Goal: Task Accomplishment & Management: Use online tool/utility

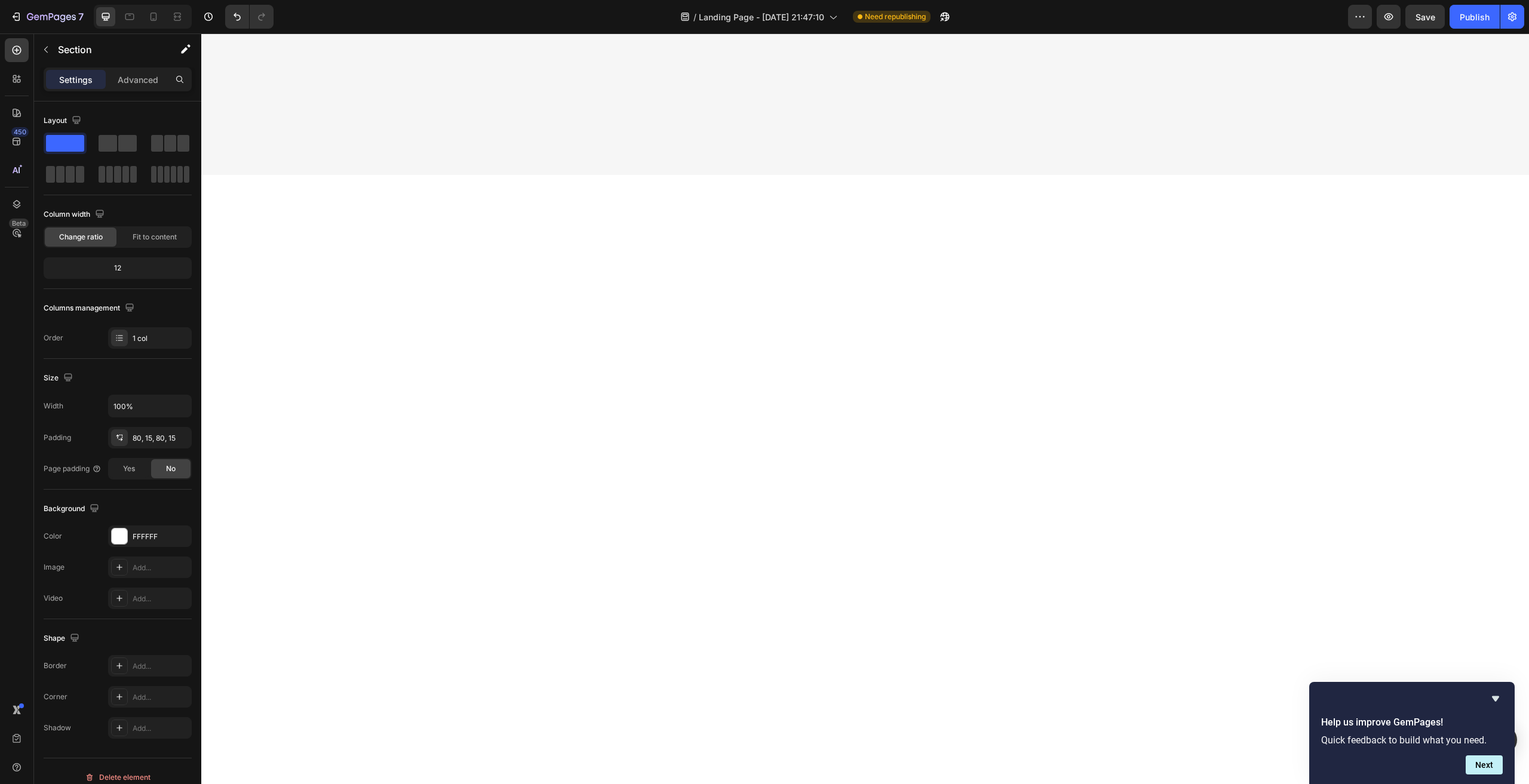
scroll to position [3106, 0]
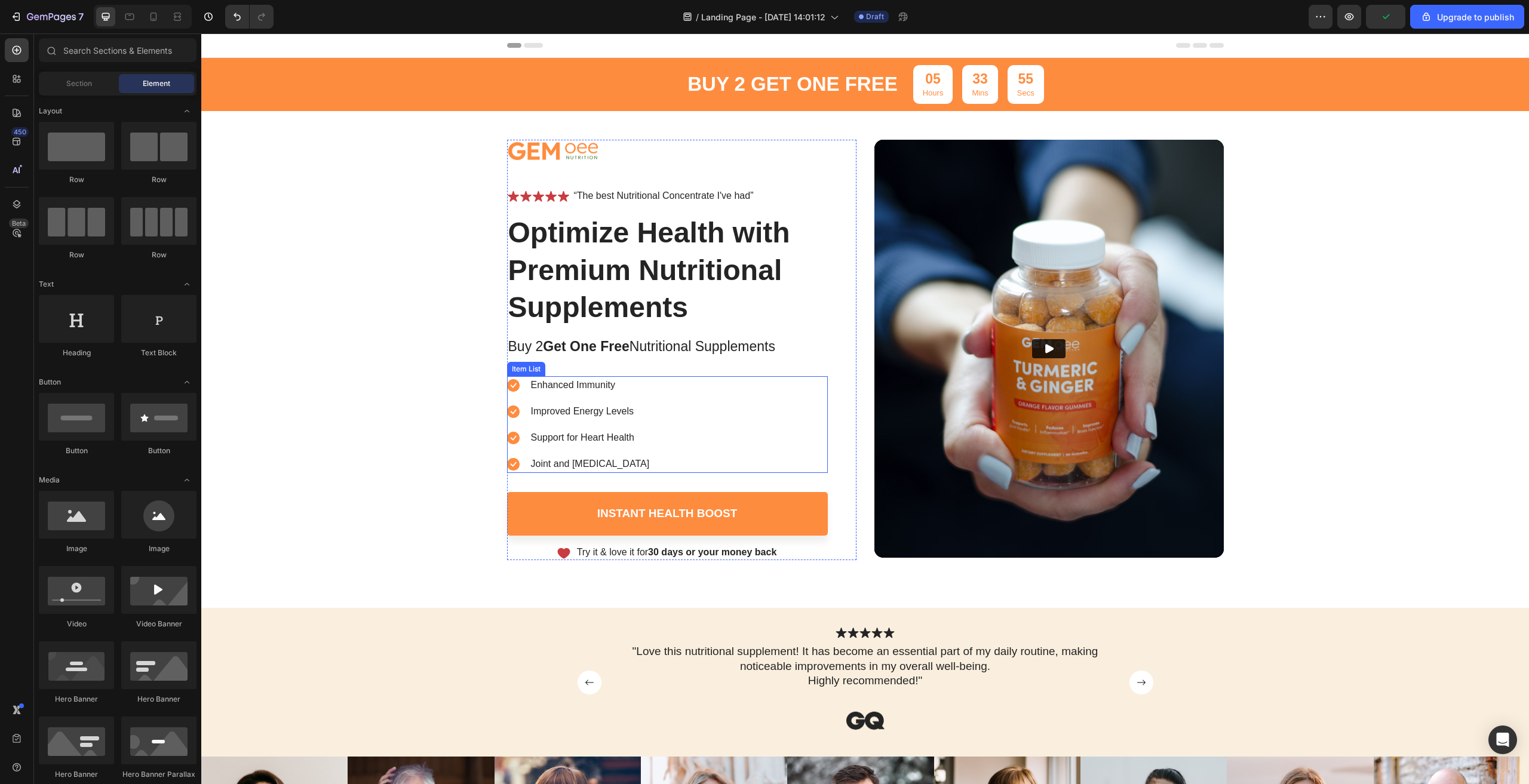
click at [734, 409] on div "Enhanced Immunity Improved Energy Levels Support for Heart Health Joint and [ME…" at bounding box center [667, 424] width 321 height 96
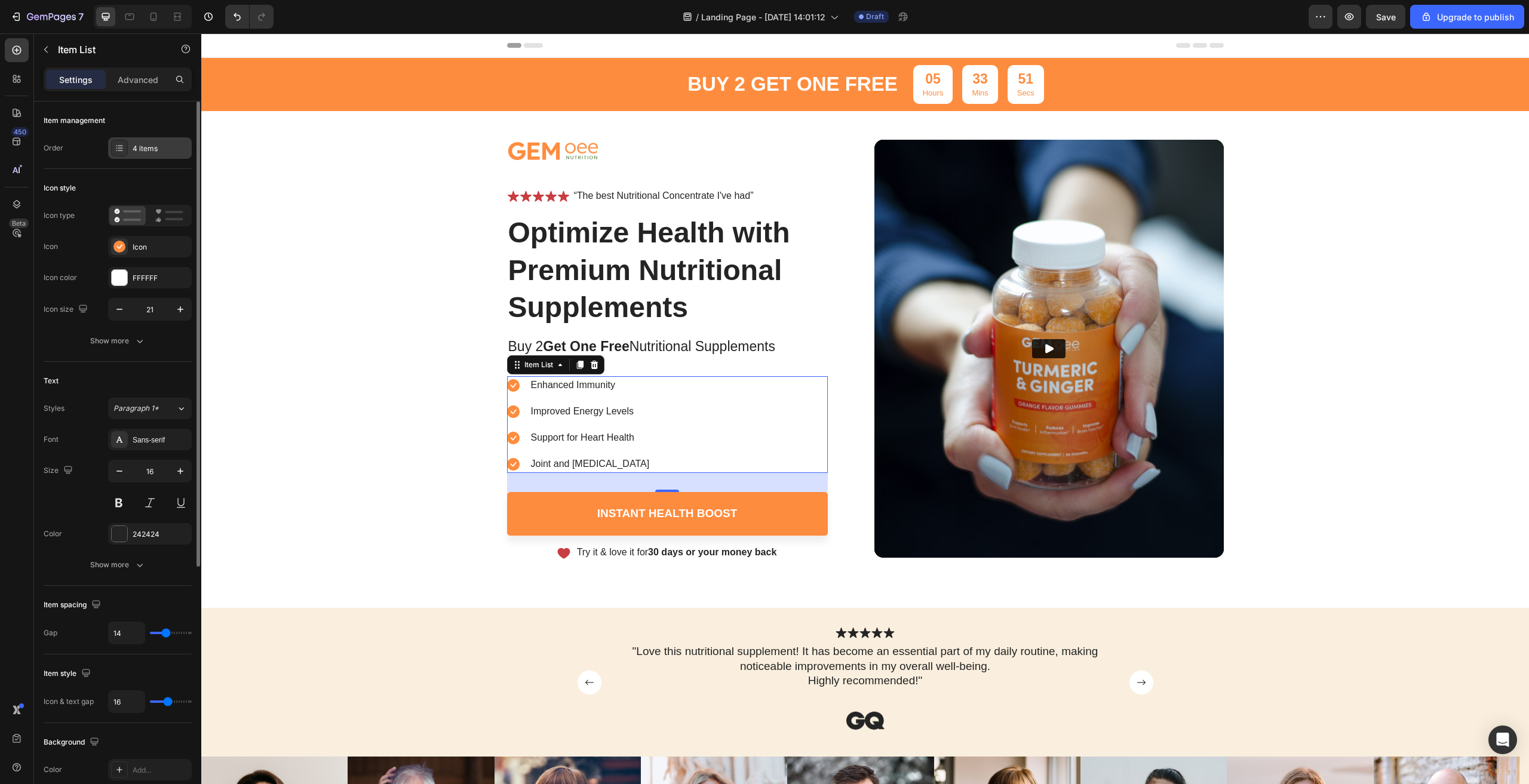
click at [150, 148] on div "4 items" at bounding box center [160, 149] width 56 height 11
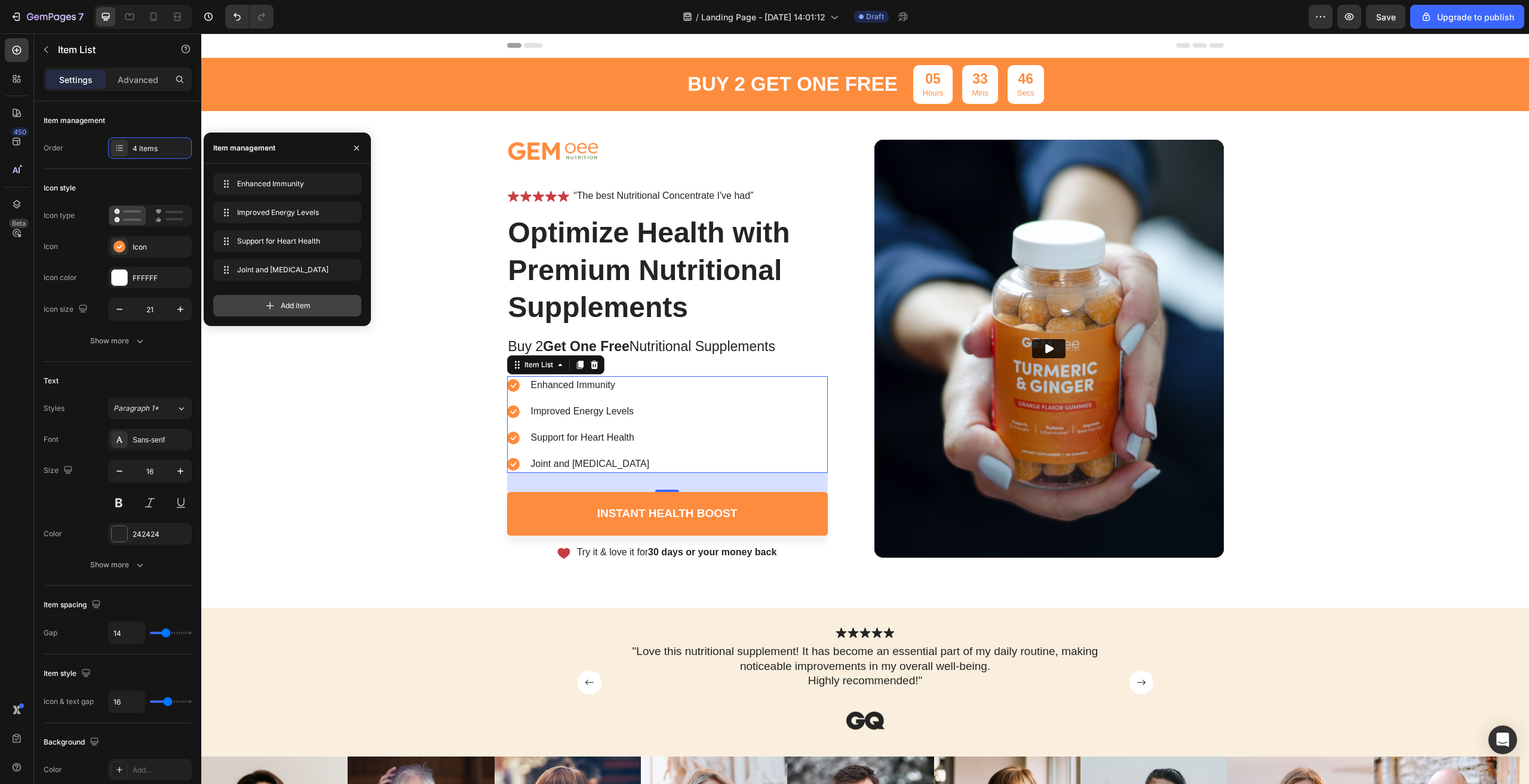
click at [284, 308] on span "Add item" at bounding box center [295, 305] width 29 height 11
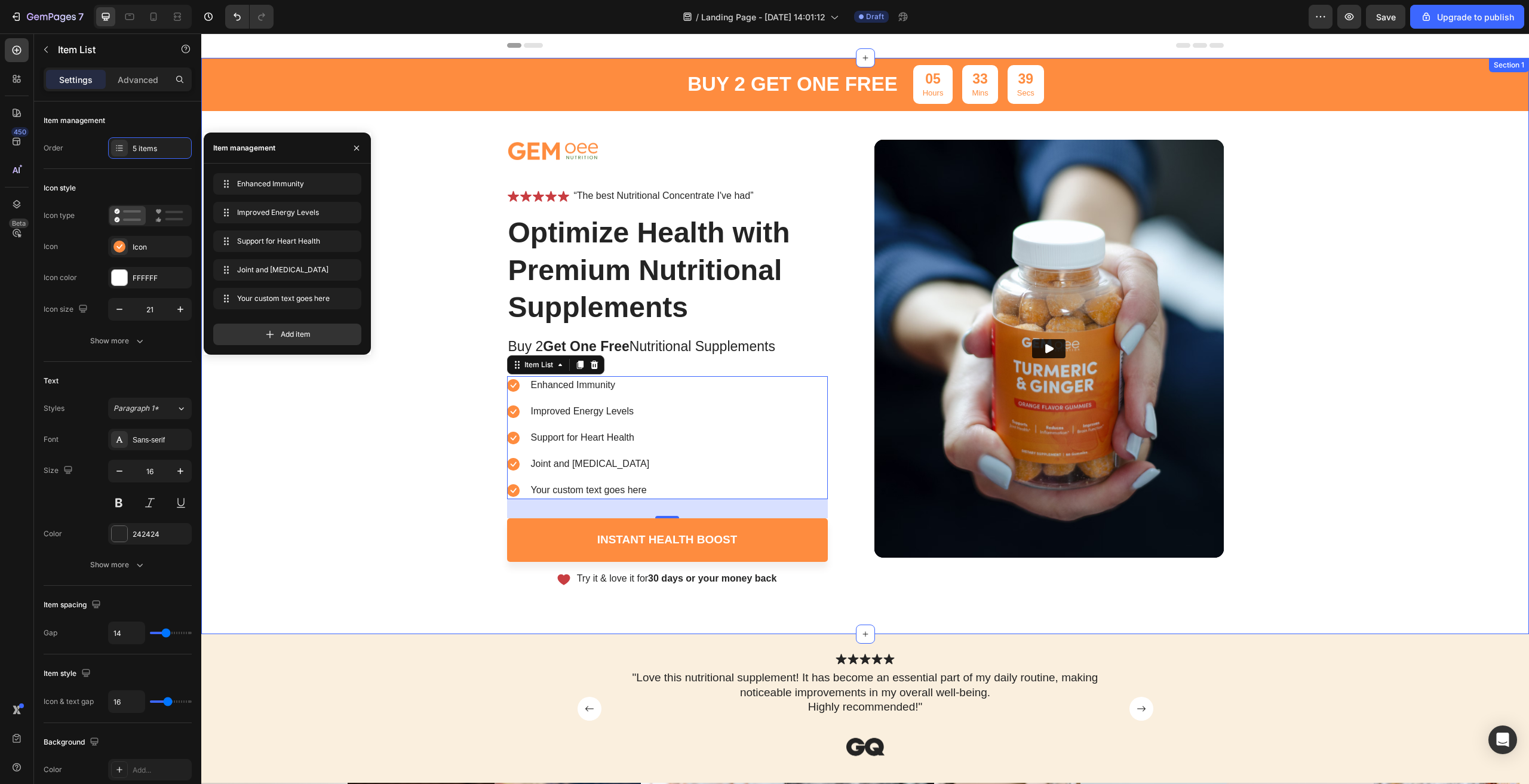
click at [431, 277] on div "buy 2 get one free Text Block 05 Hours 33 Mins 39 Secs Countdown Timer Row Imag…" at bounding box center [865, 322] width 1328 height 529
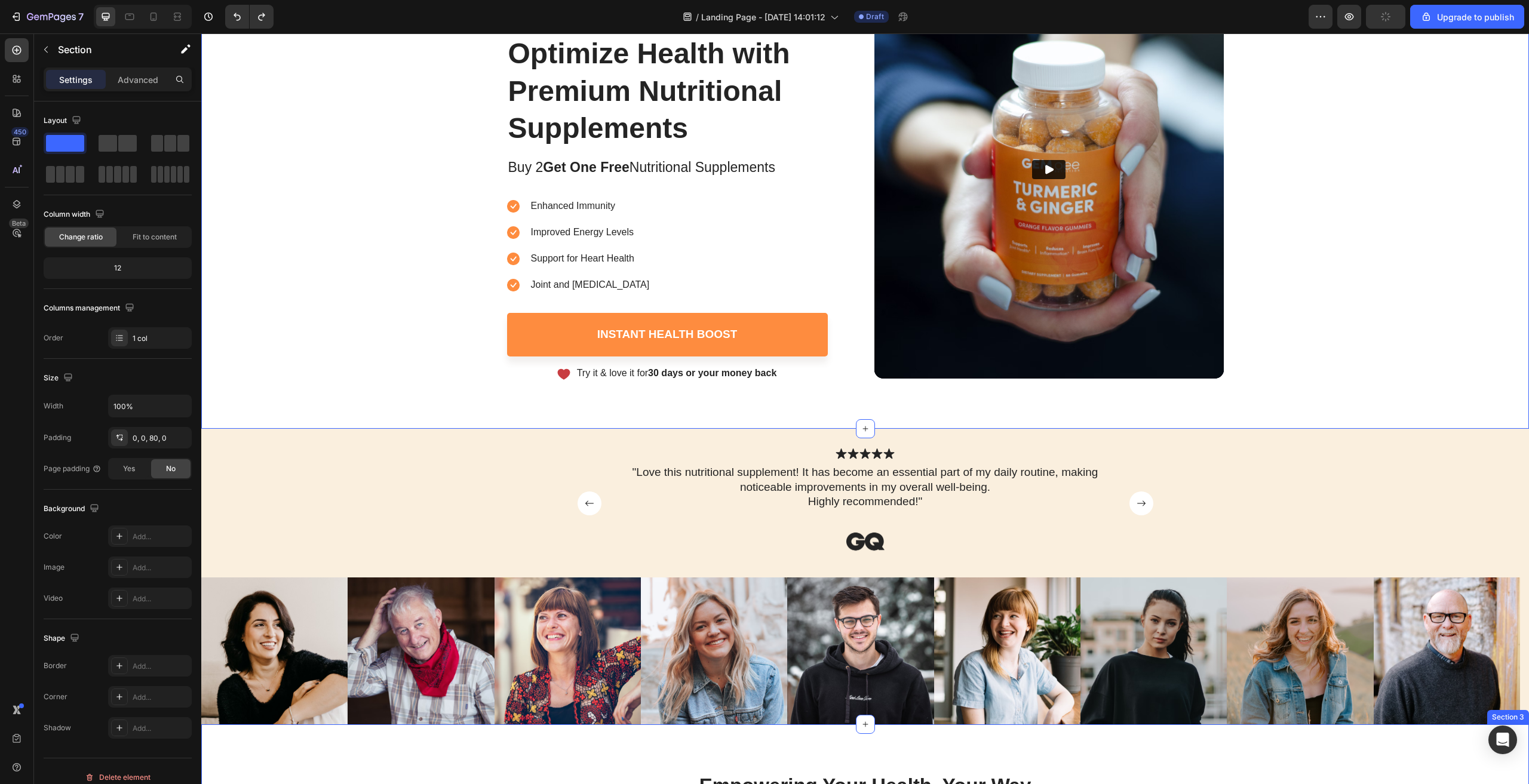
scroll to position [358, 0]
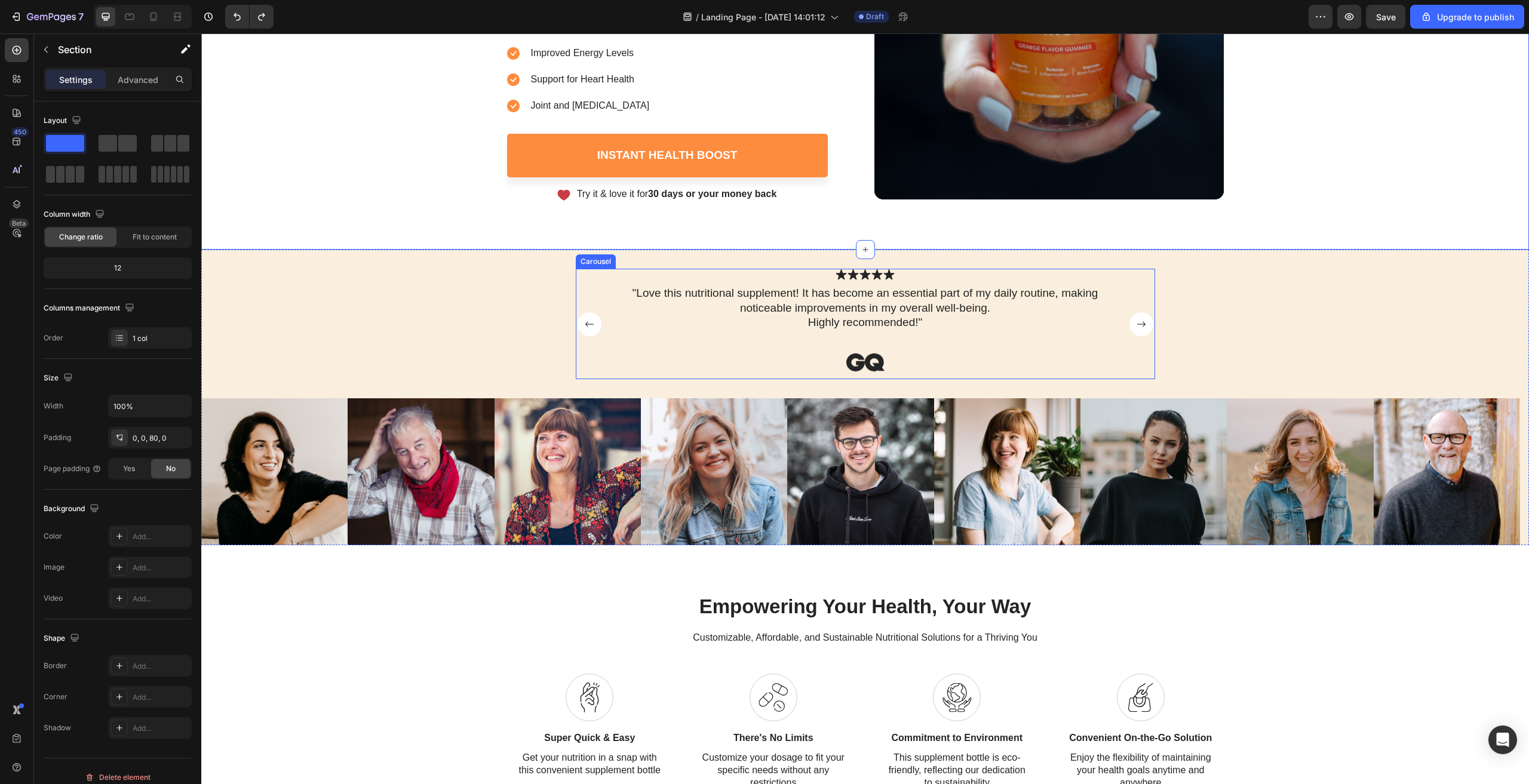
click at [1142, 326] on rect "Carousel Next Arrow" at bounding box center [1141, 324] width 24 height 24
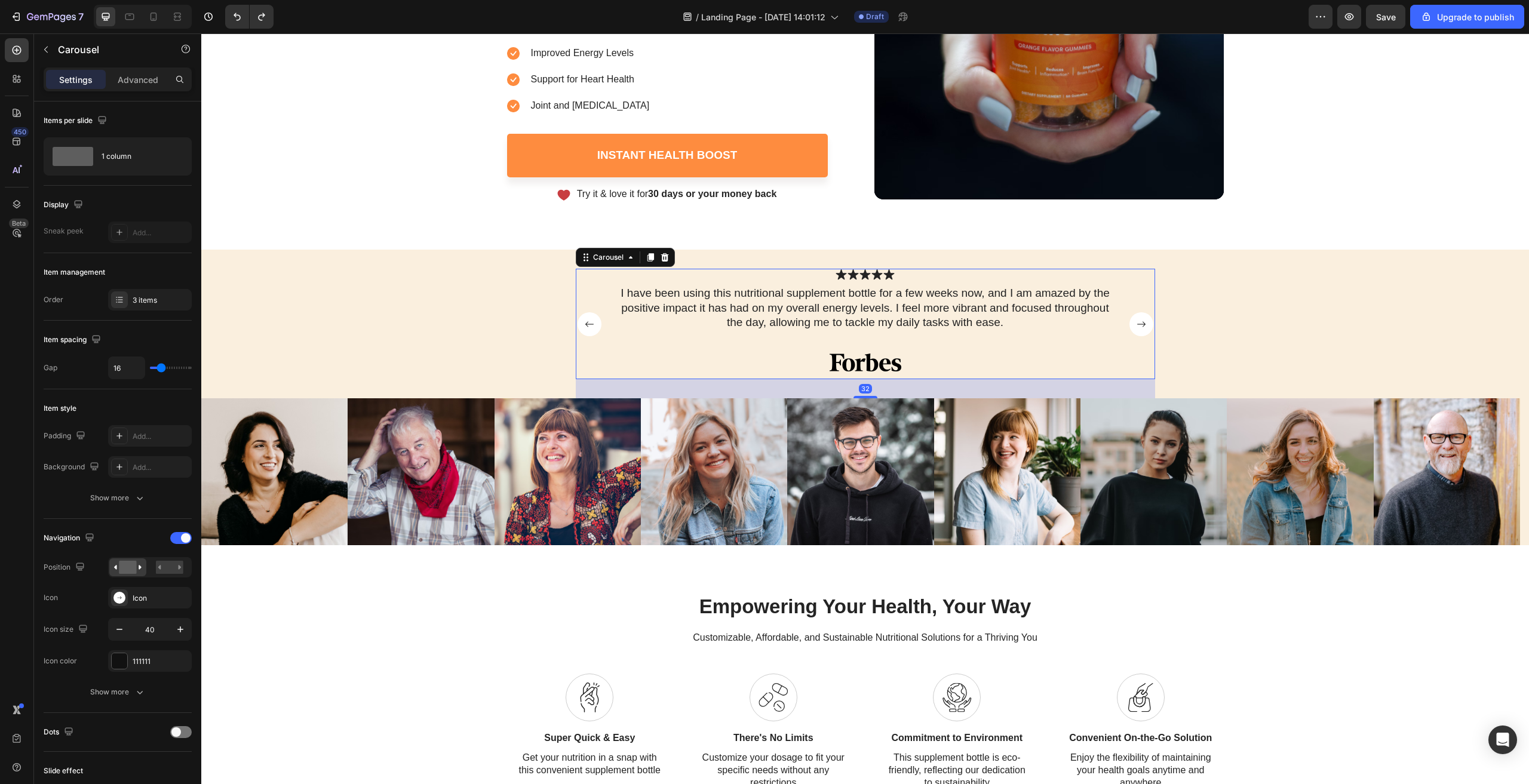
click at [1142, 326] on rect "Carousel Next Arrow" at bounding box center [1141, 324] width 24 height 24
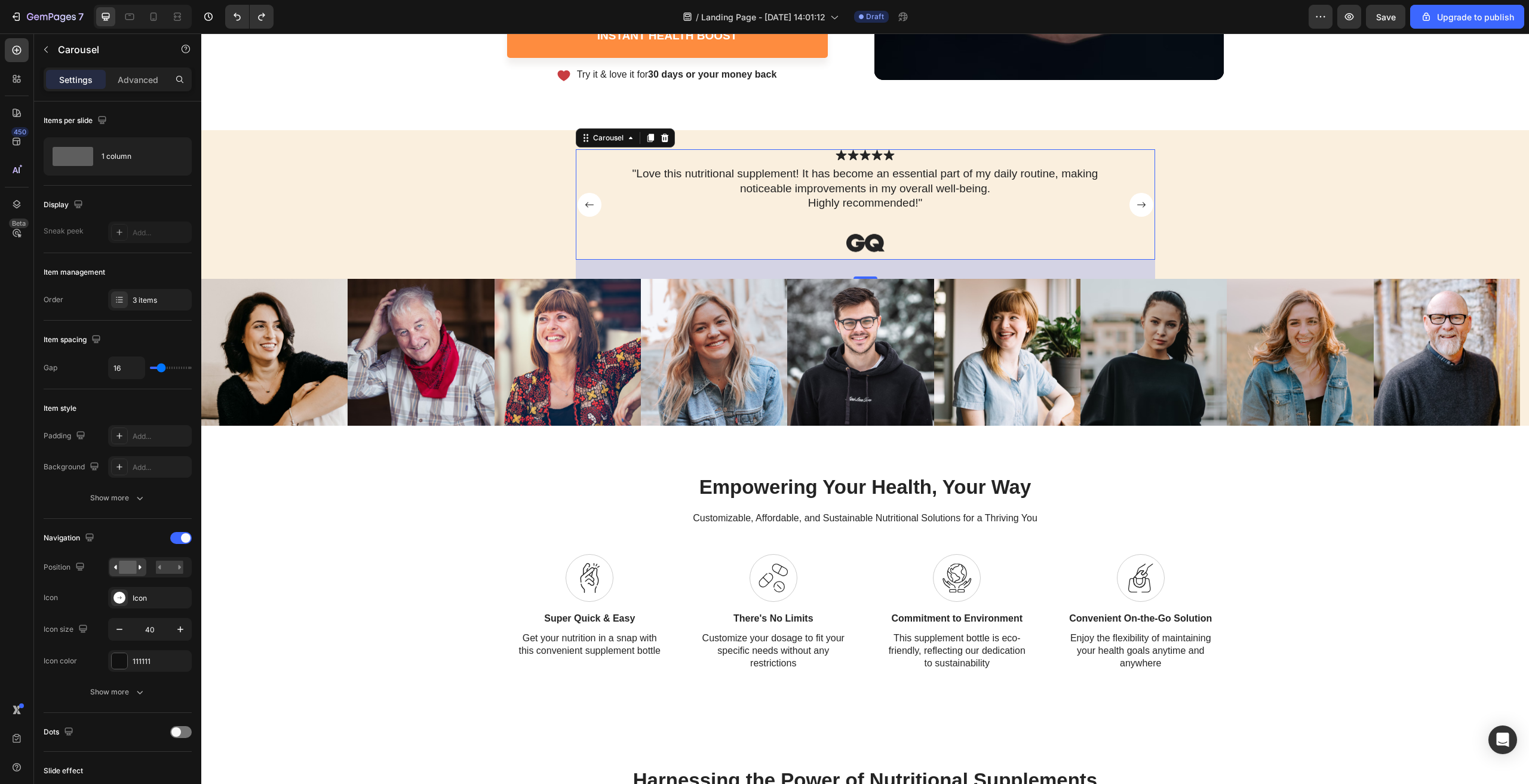
click at [585, 207] on icon "Carousel Back Arrow" at bounding box center [589, 204] width 8 height 5
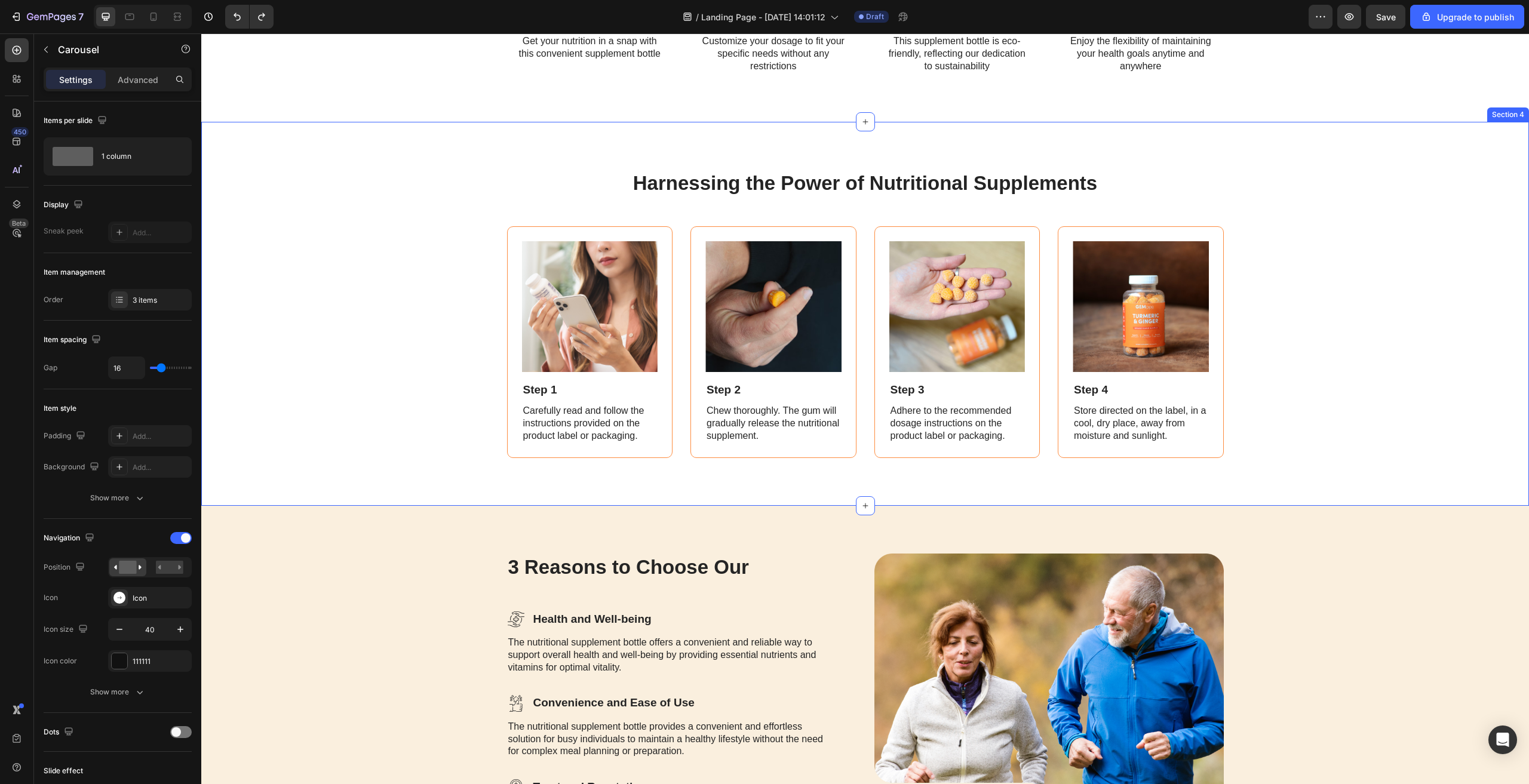
scroll to position [1135, 0]
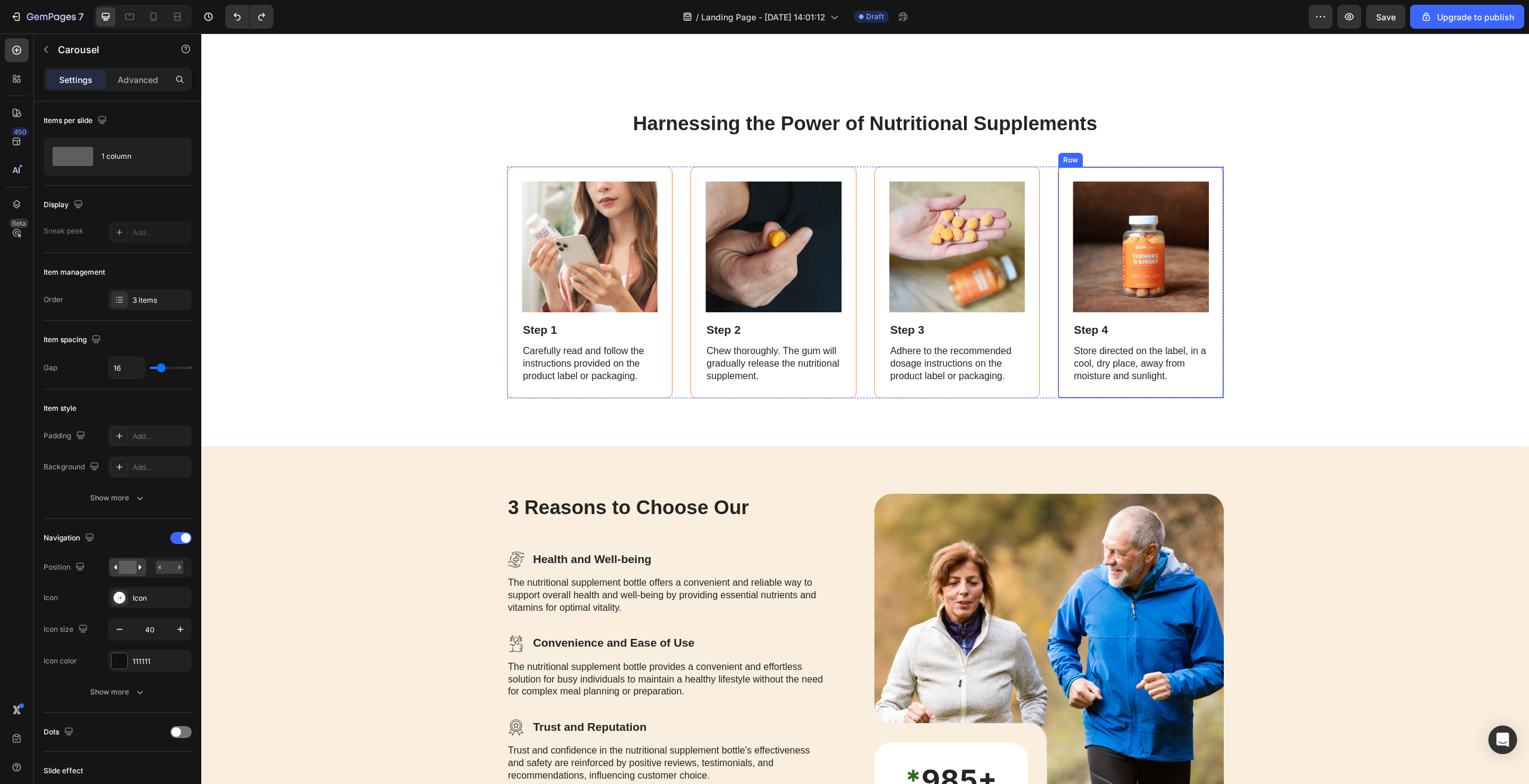
click at [1195, 185] on div "Image Step 4 Text Block Store directed on the label, in a cool, dry place, away…" at bounding box center [1141, 283] width 166 height 232
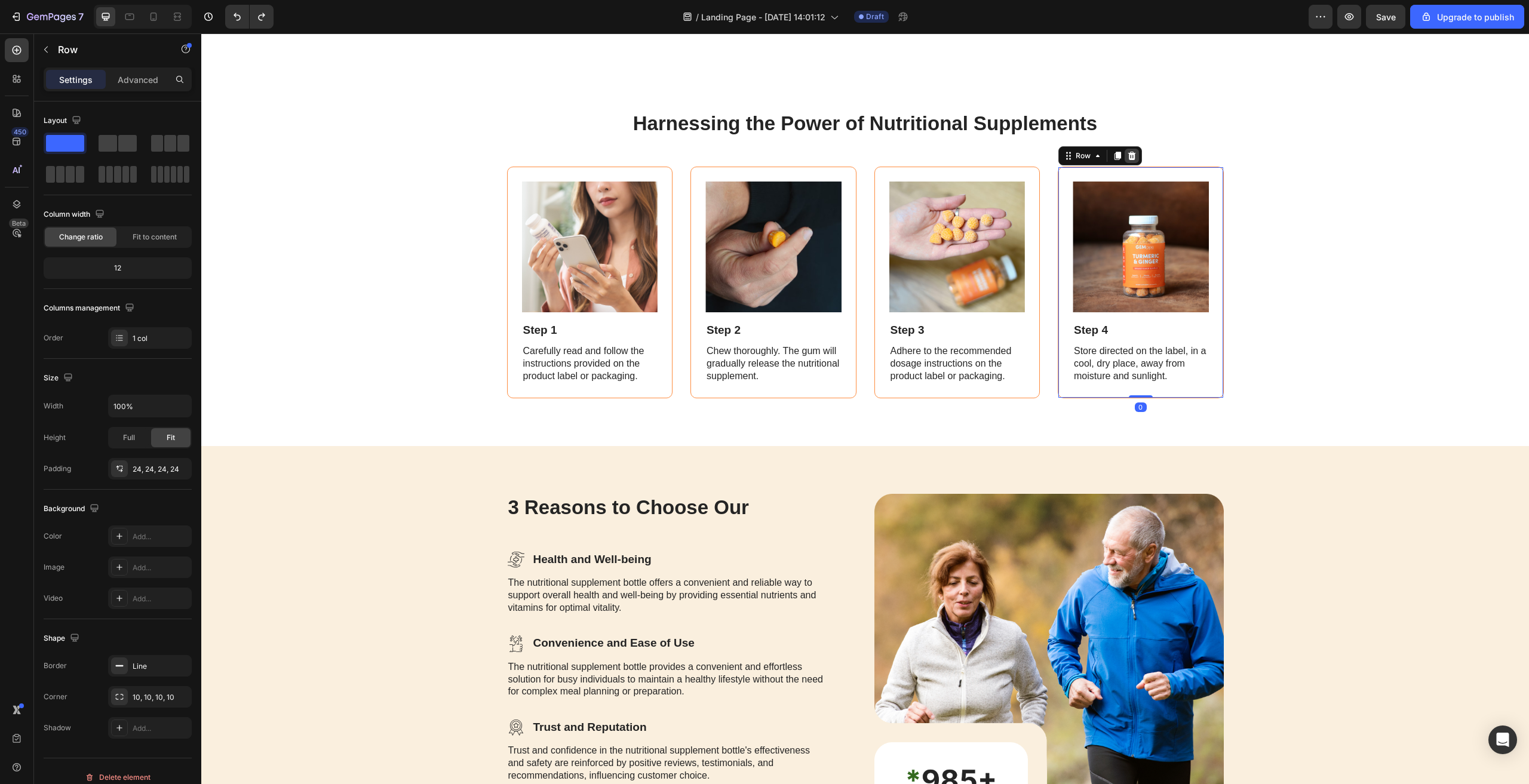
click at [1129, 160] on icon at bounding box center [1132, 154] width 8 height 8
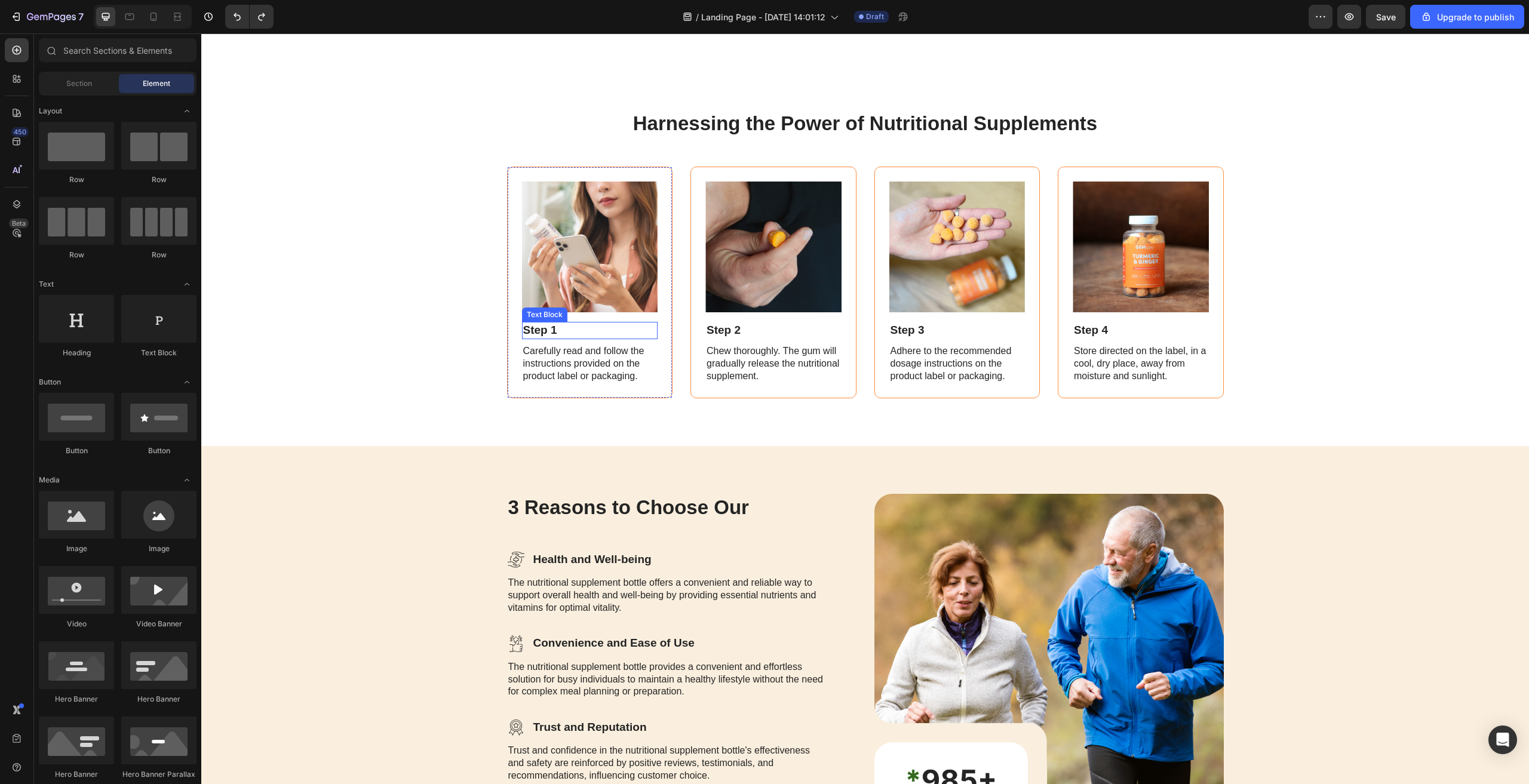
click at [643, 339] on div "Step 1" at bounding box center [590, 330] width 137 height 17
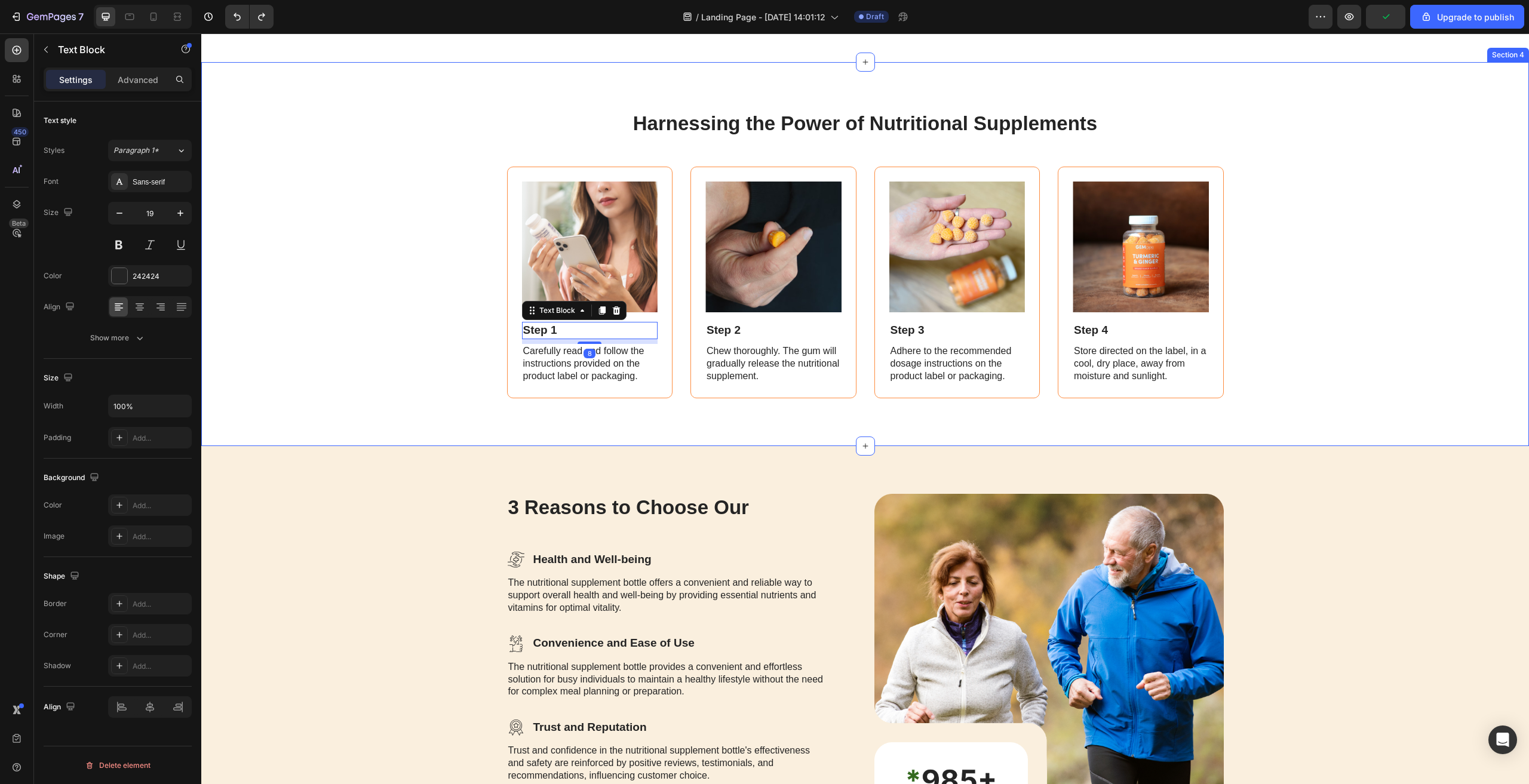
click at [1294, 178] on div "Harnessing the Power of Nutritional Supplements Heading Image Step 1 Text Block…" at bounding box center [865, 254] width 1304 height 289
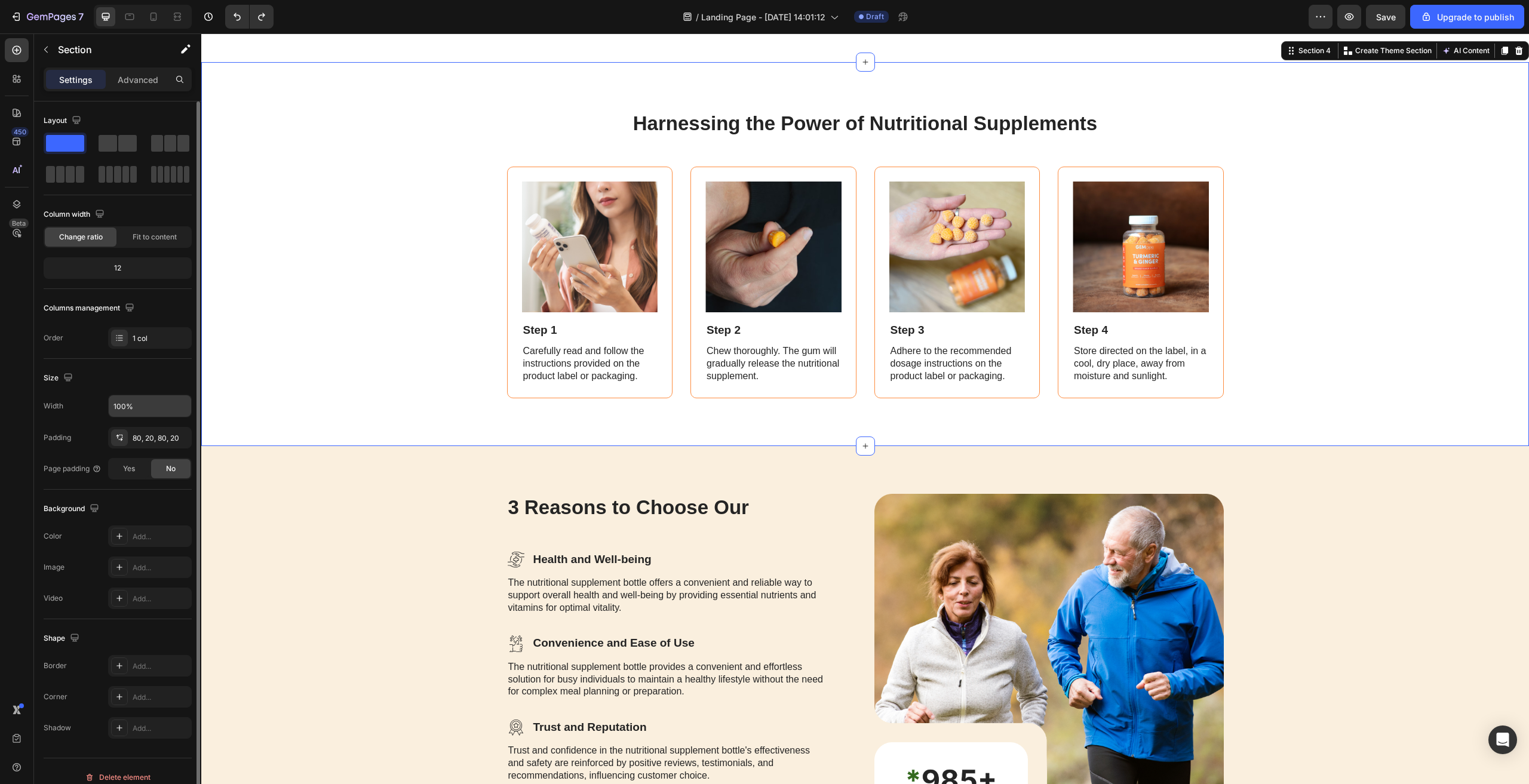
scroll to position [12, 0]
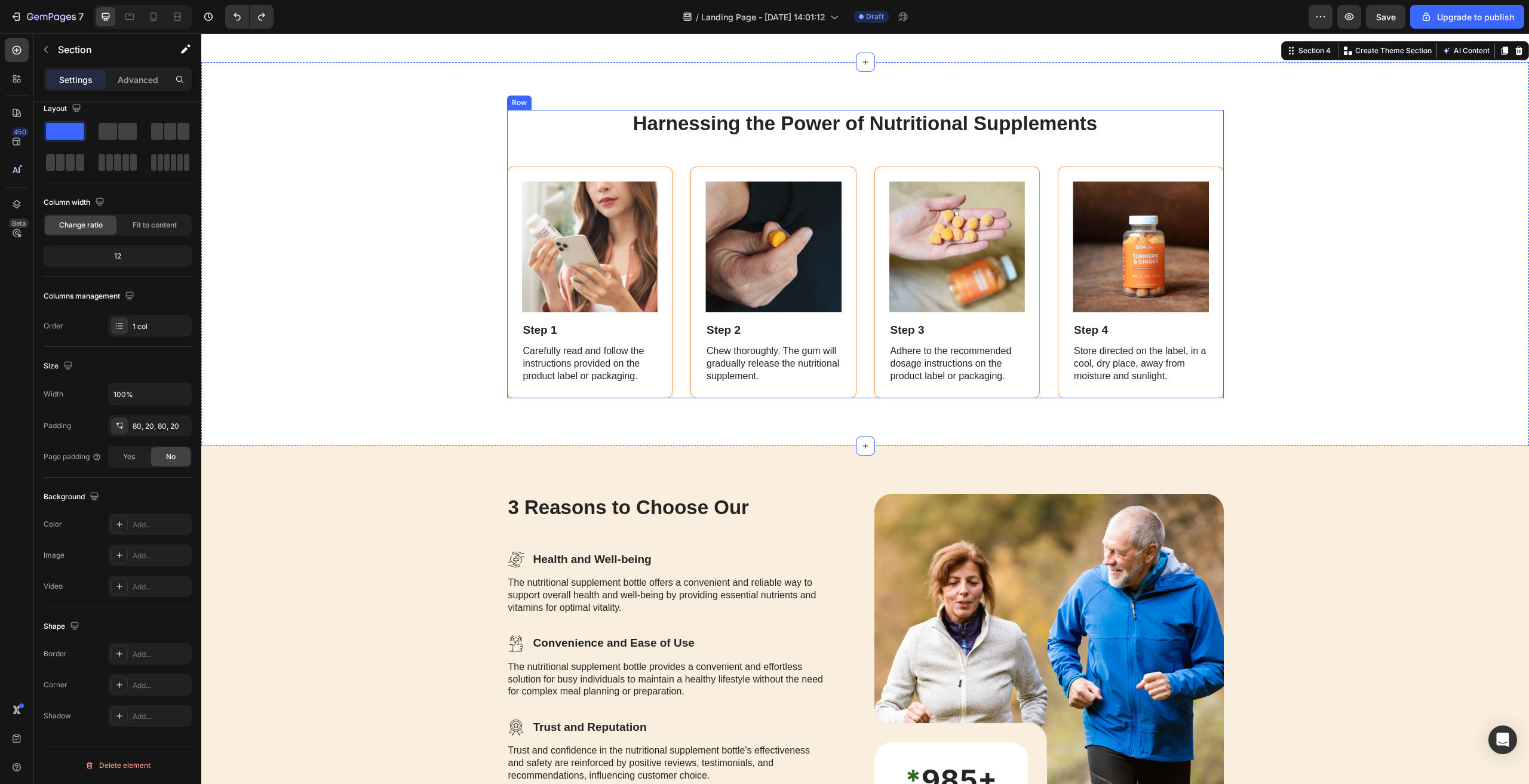
click at [849, 156] on div "Harnessing the Power of Nutritional Supplements Heading Image Step 1 Text Block…" at bounding box center [865, 254] width 717 height 289
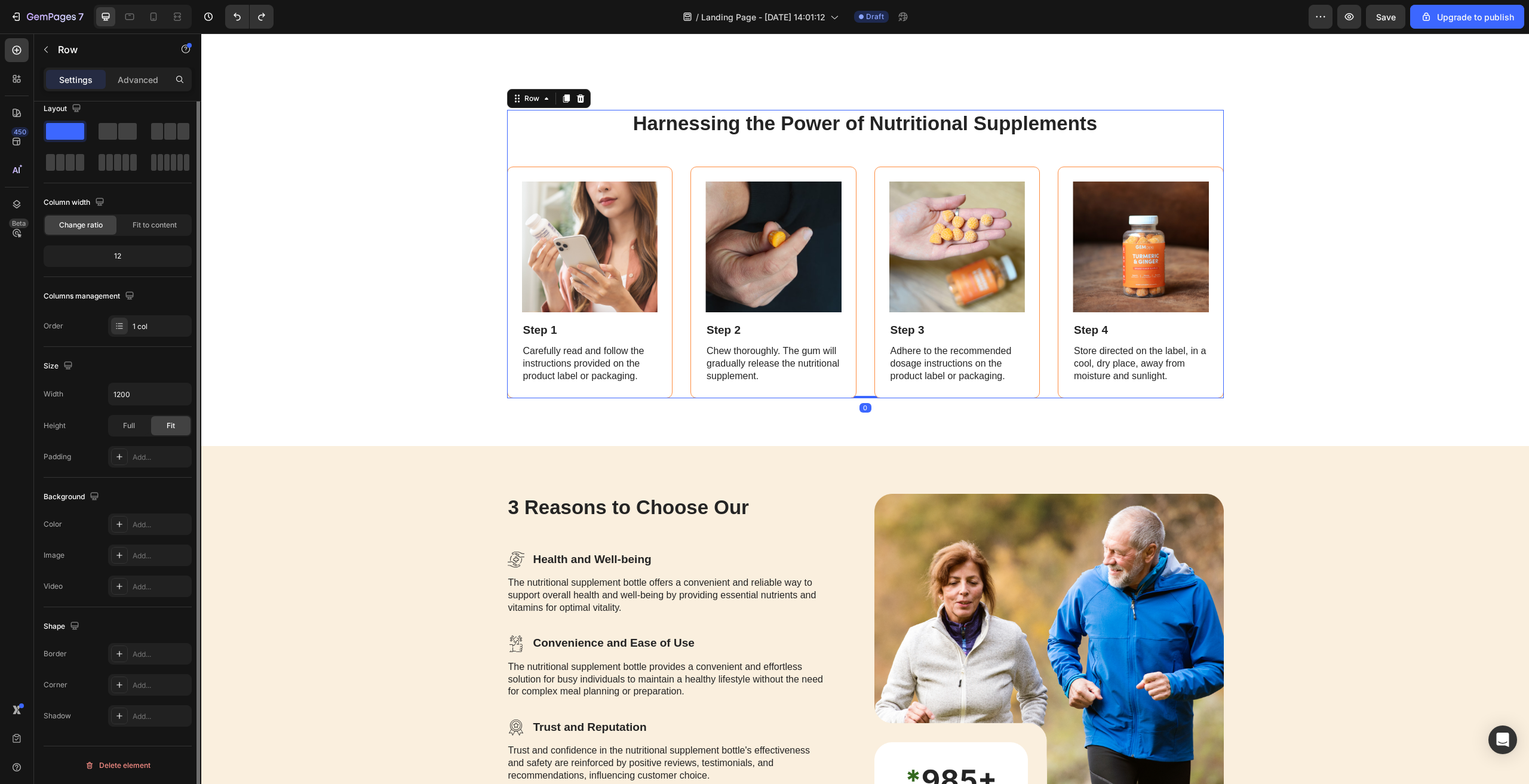
scroll to position [0, 0]
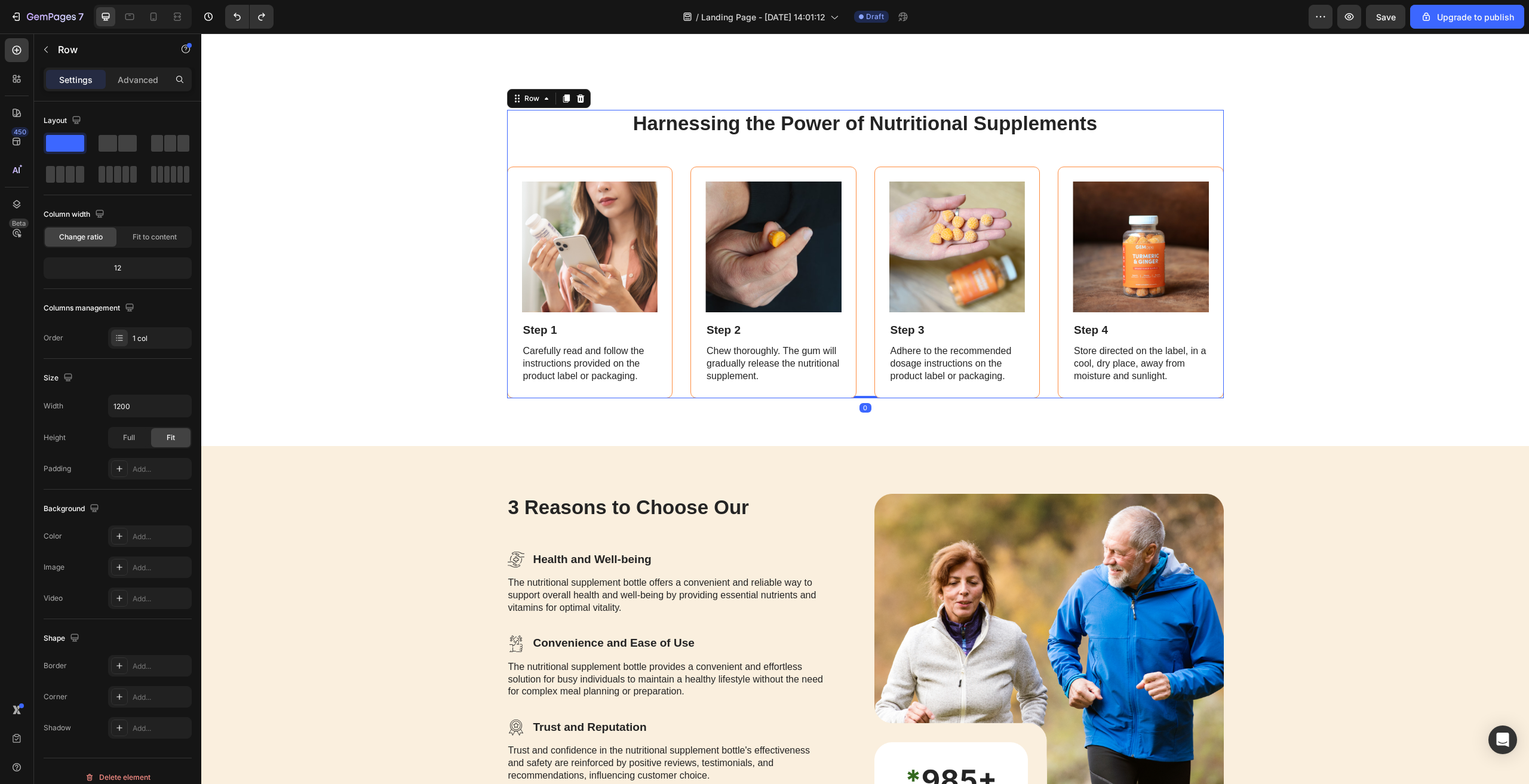
click at [849, 156] on div "Harnessing the Power of Nutritional Supplements Heading Image Step 1 Text Block…" at bounding box center [865, 254] width 717 height 289
click at [542, 105] on div "Row" at bounding box center [531, 98] width 44 height 14
click at [605, 153] on div "Harnessing the Power of Nutritional Supplements Heading Image Step 1 Text Block…" at bounding box center [865, 254] width 717 height 289
click at [700, 153] on div "Harnessing the Power of Nutritional Supplements Heading Image Step 1 Text Block…" at bounding box center [865, 254] width 717 height 289
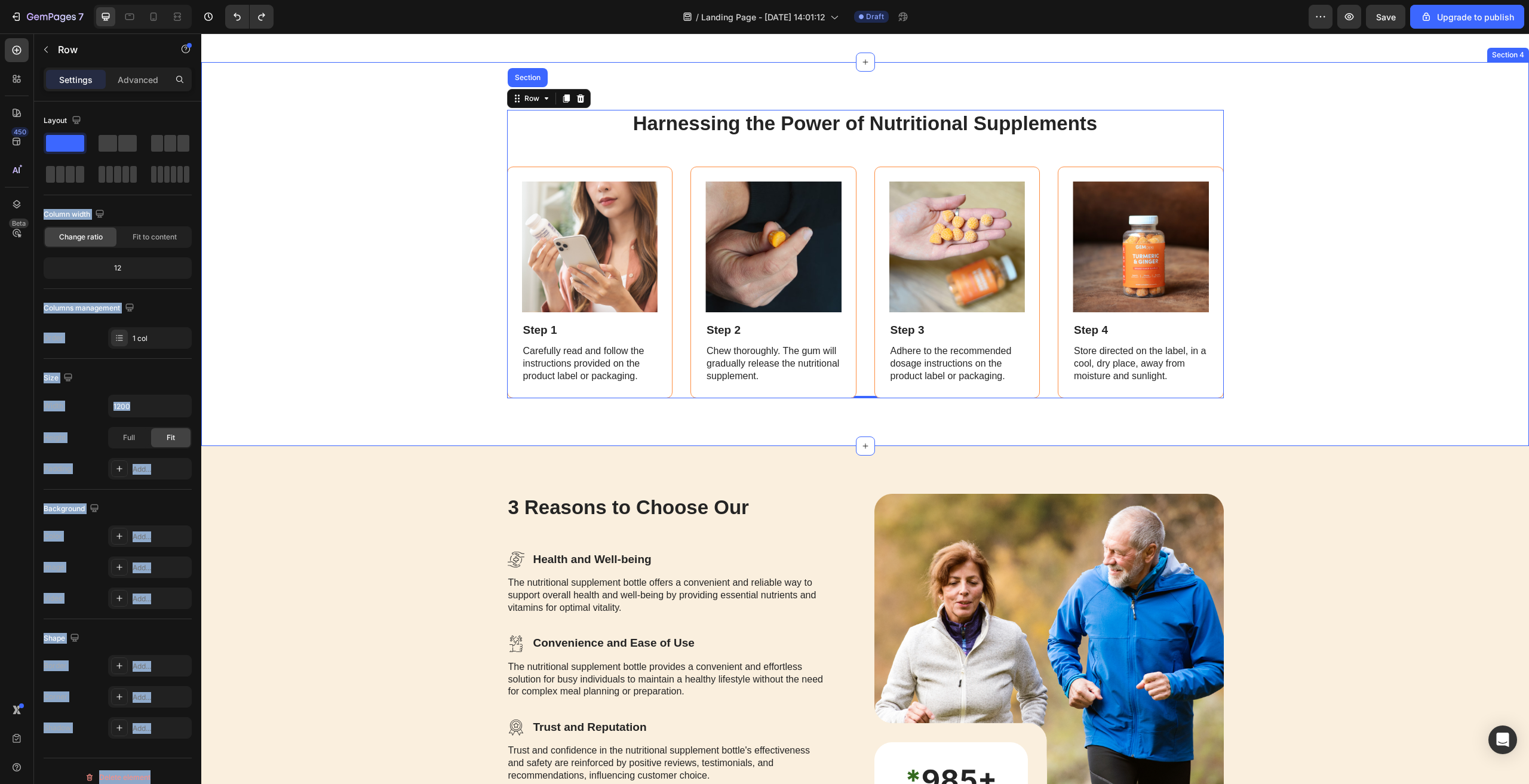
drag, startPoint x: 372, startPoint y: 178, endPoint x: 889, endPoint y: 445, distance: 581.9
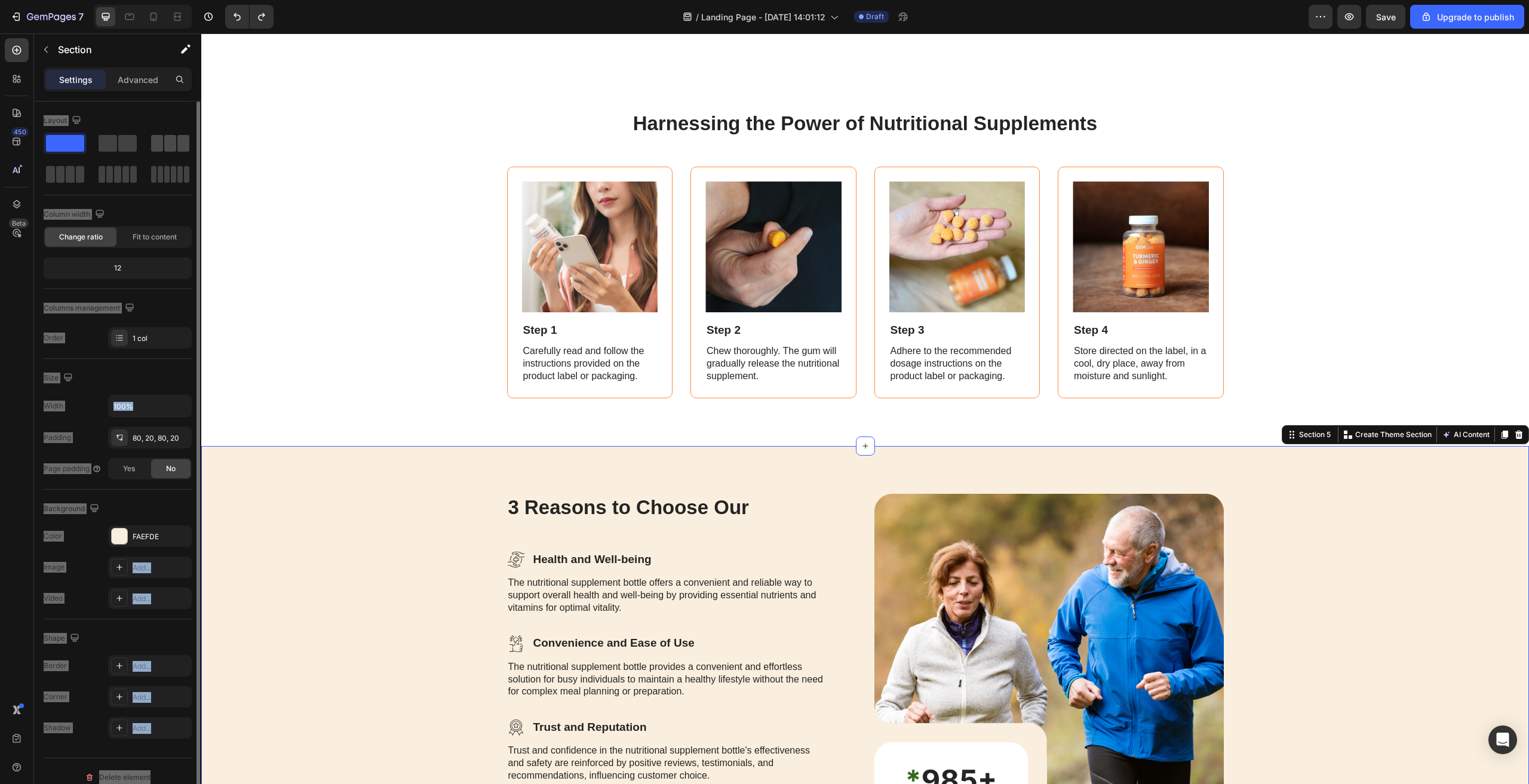
click at [177, 141] on div at bounding box center [170, 143] width 38 height 17
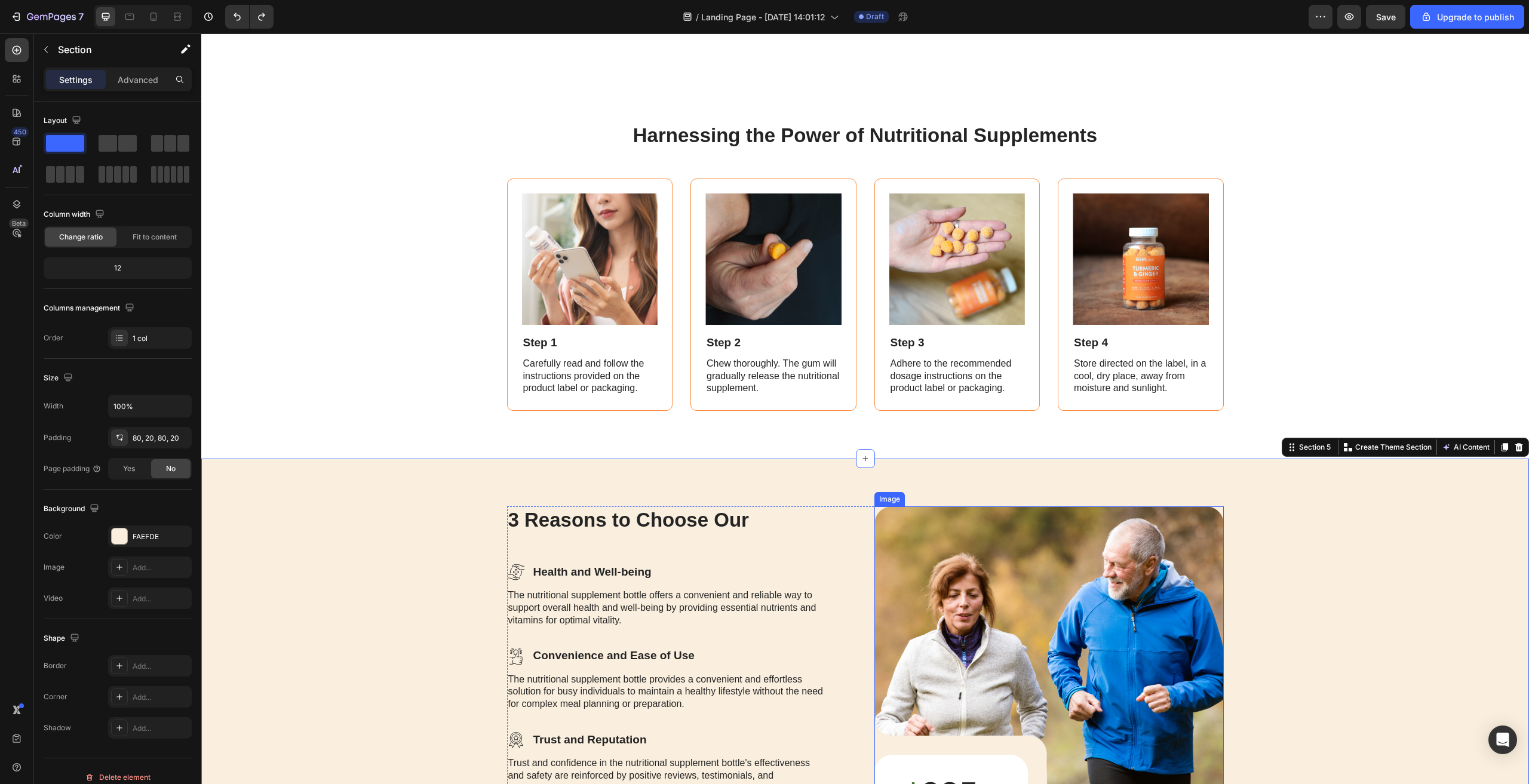
scroll to position [1015, 0]
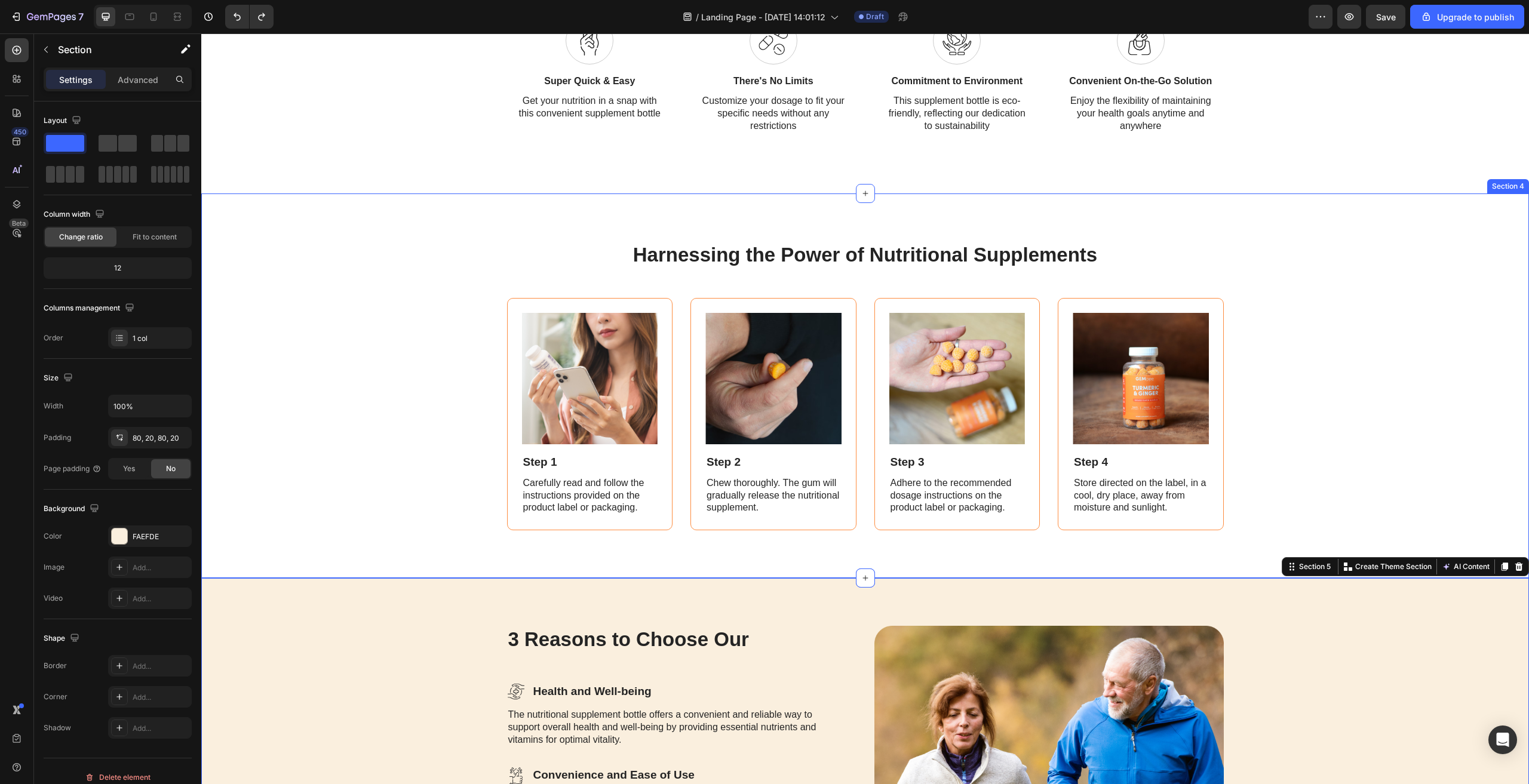
click at [1442, 329] on div "Harnessing the Power of Nutritional Supplements Heading Image Step 1 Text Block…" at bounding box center [865, 386] width 1304 height 289
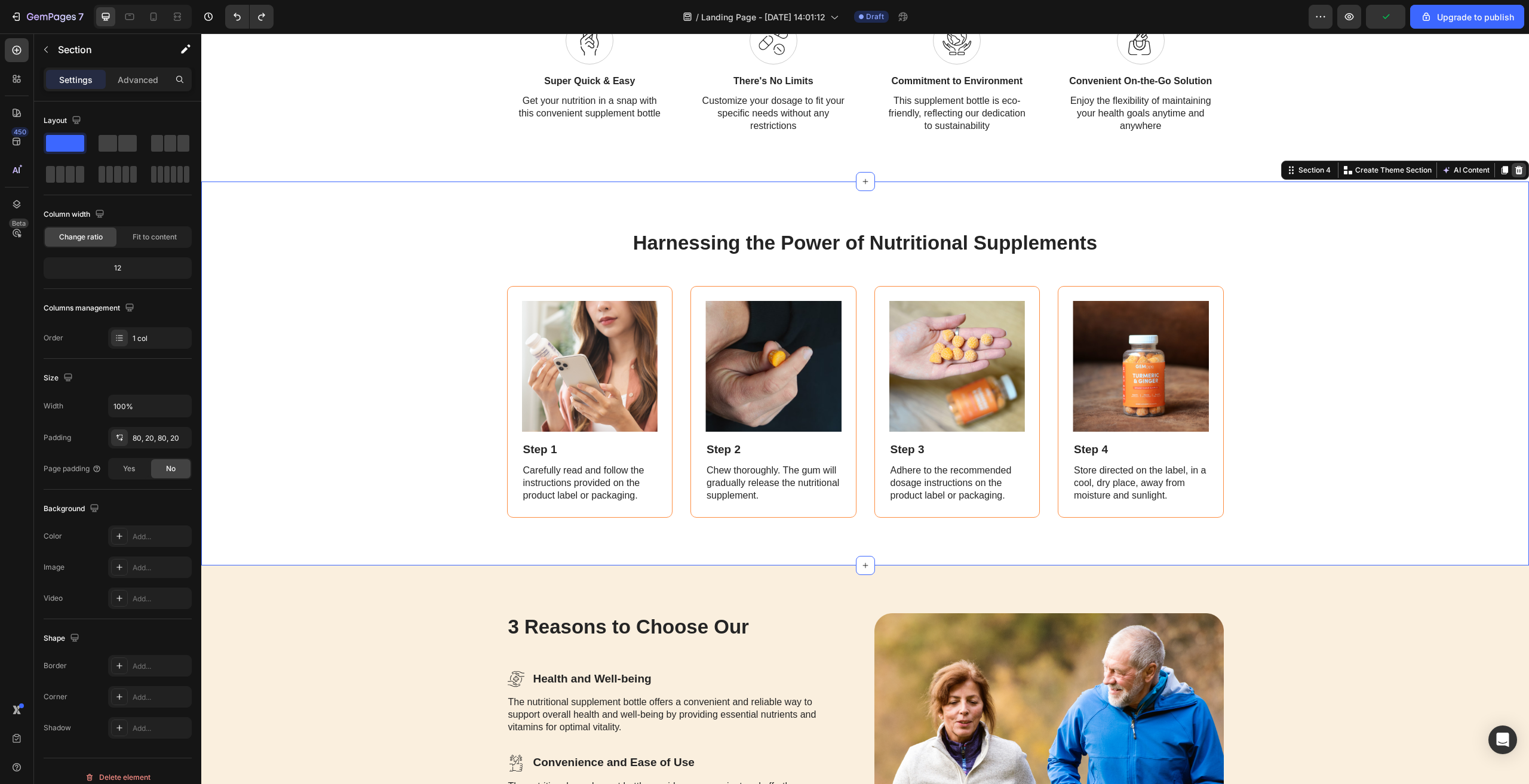
click at [1516, 174] on icon at bounding box center [1519, 169] width 8 height 8
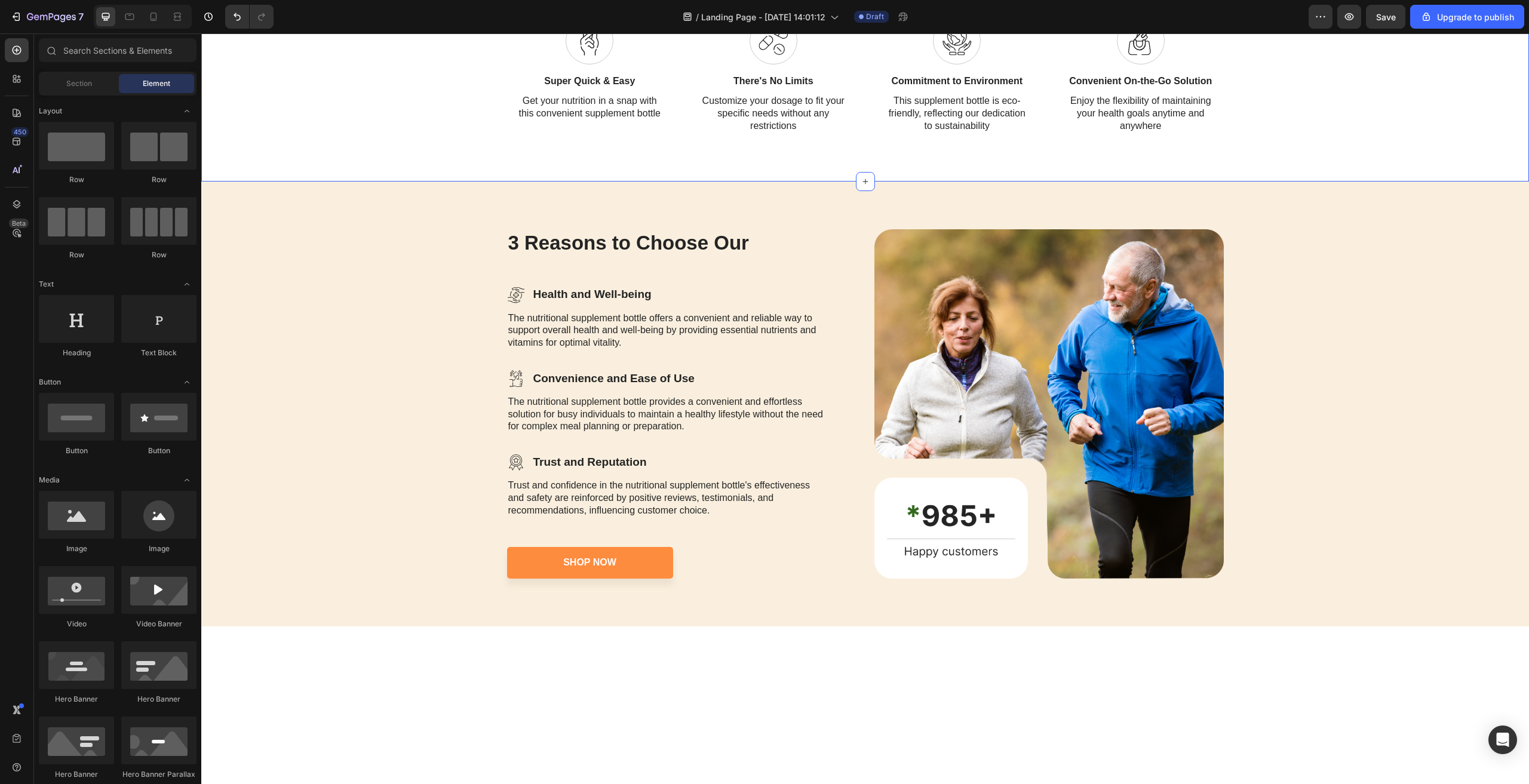
click at [871, 176] on div "Empowering Your Health, Your Way Heading Customizable, Affordable, and Sustaina…" at bounding box center [865, 35] width 1328 height 293
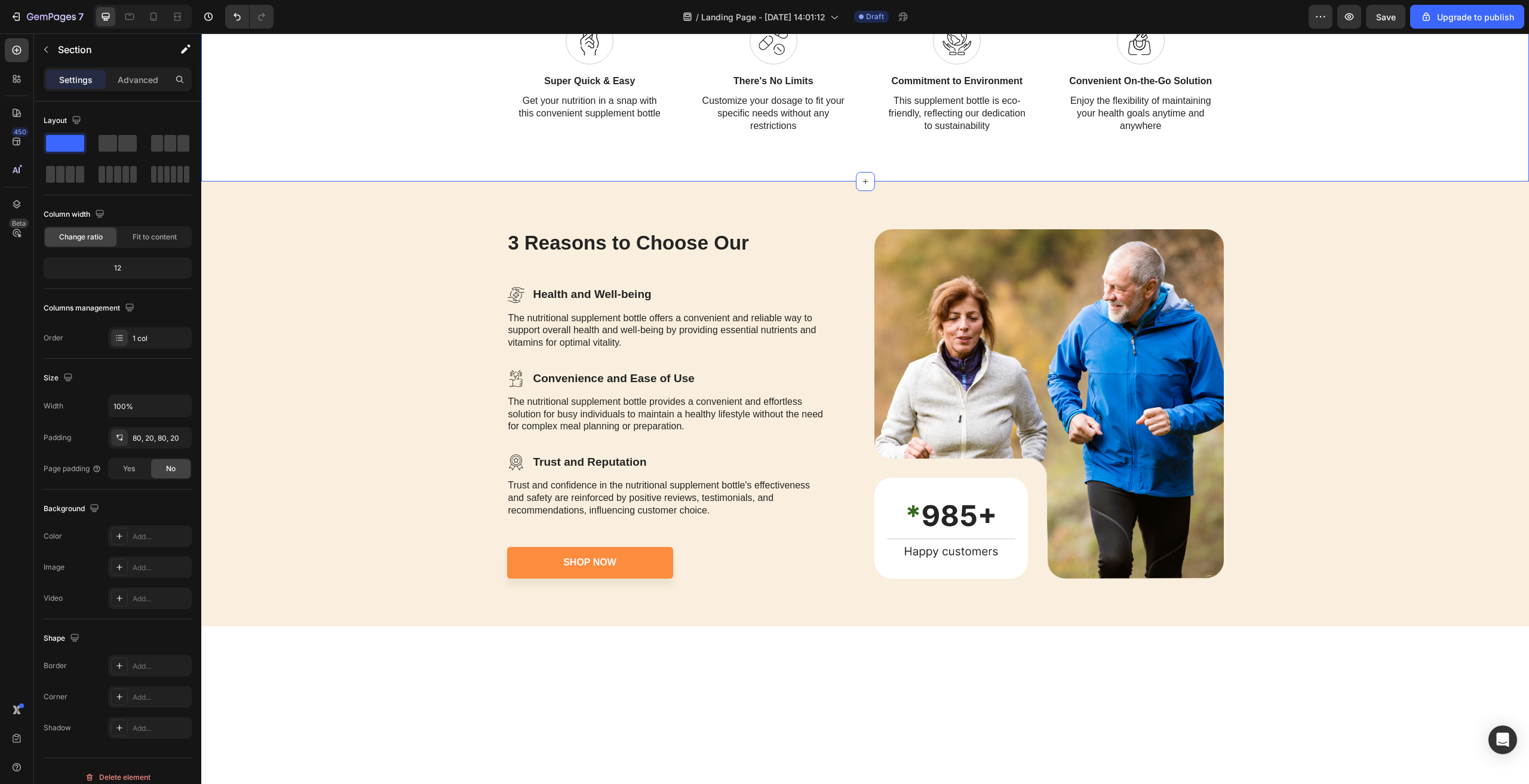
drag, startPoint x: 378, startPoint y: 176, endPoint x: 864, endPoint y: 178, distance: 486.0
click at [827, 161] on div "Empowering Your Health, Your Way Heading Customizable, Affordable, and Sustaina…" at bounding box center [865, 35] width 1328 height 293
click at [827, 91] on div "Icon There's No Limits Text Block Customize your dosage to fit your specific ne…" at bounding box center [773, 75] width 166 height 116
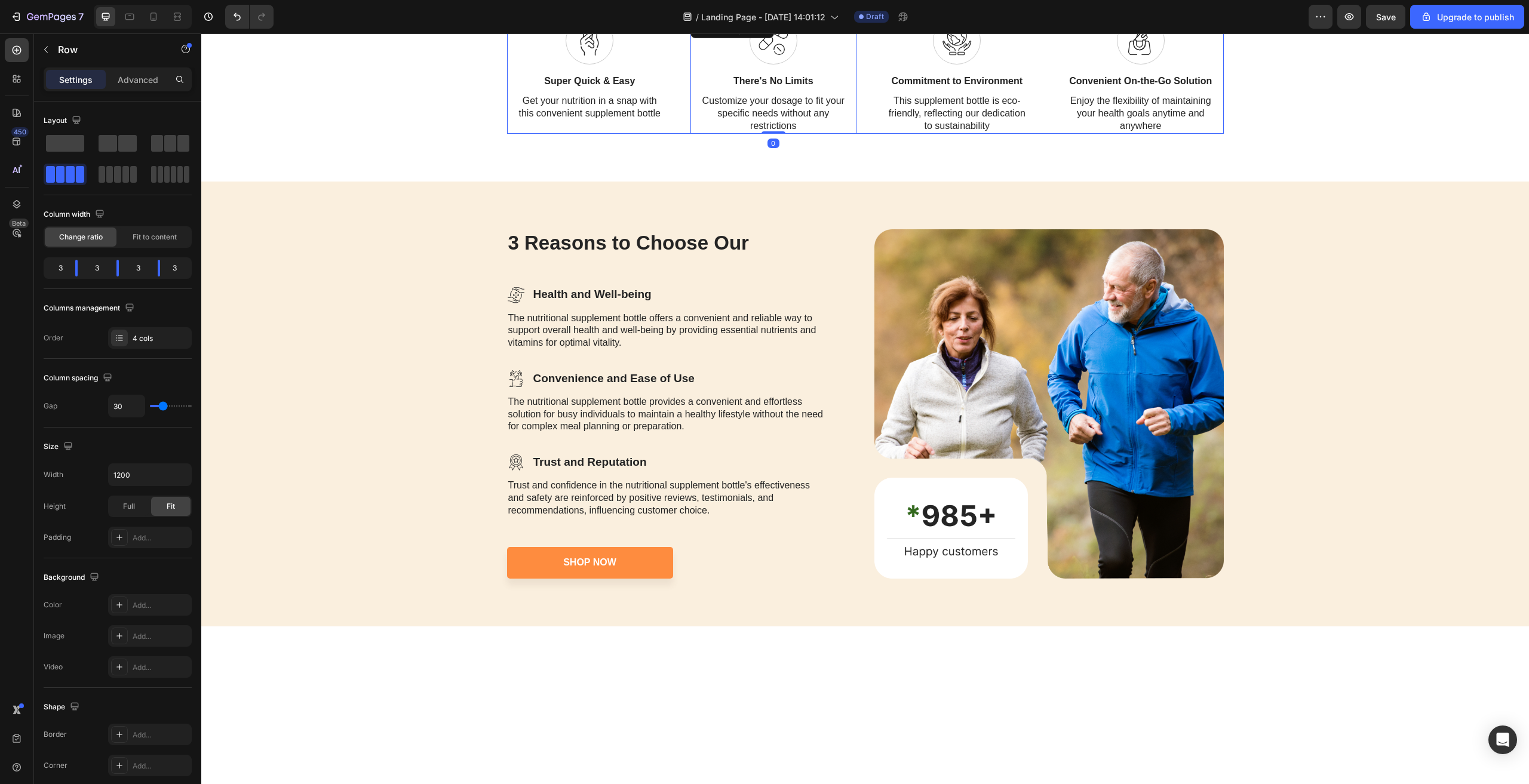
click at [874, 133] on div "Icon Commitment to Environment Text Block This supplement bottle is eco-friendl…" at bounding box center [957, 75] width 166 height 116
click at [846, 162] on div "Empowering Your Health, Your Way Heading Customizable, Affordable, and Sustaina…" at bounding box center [865, 35] width 1328 height 293
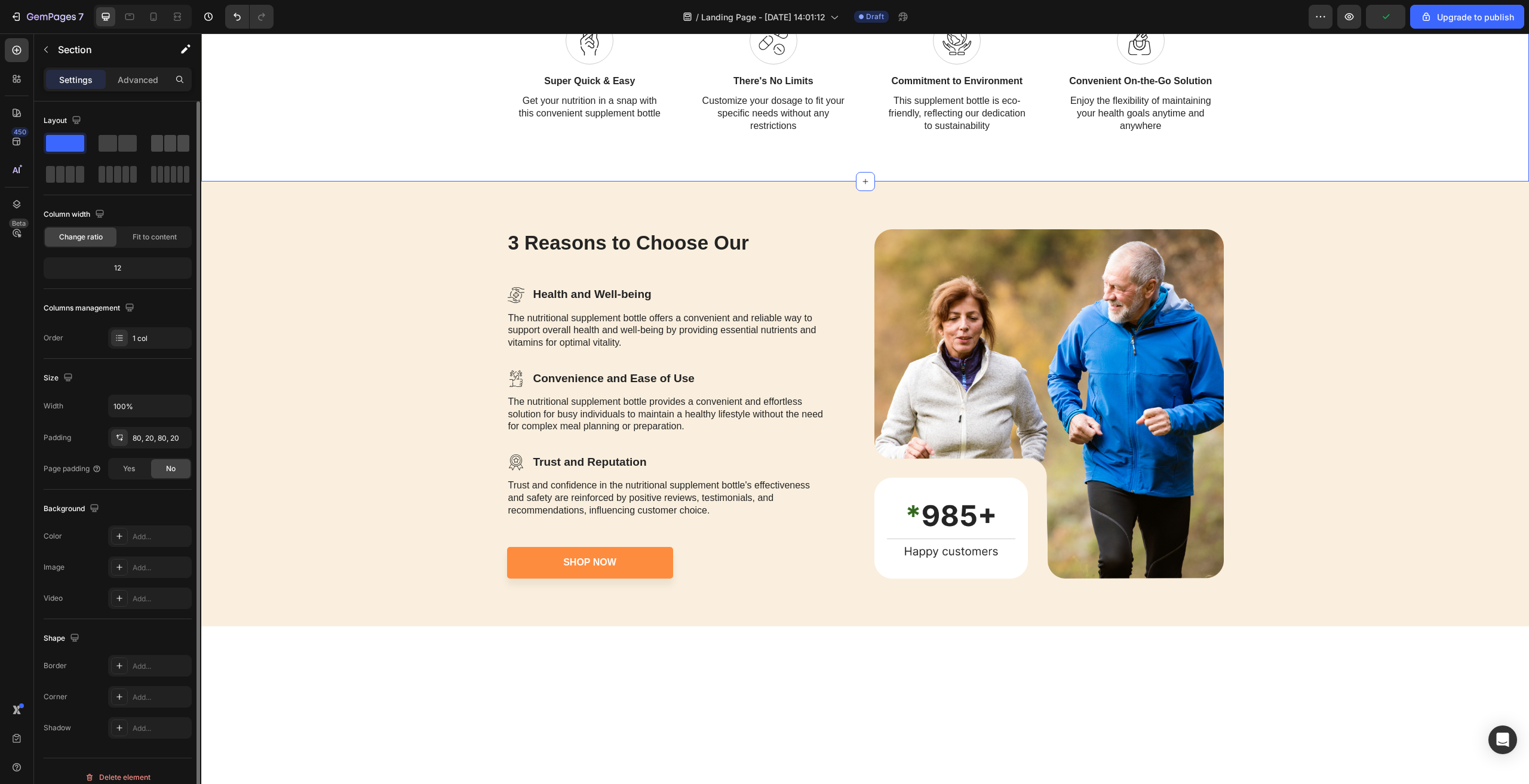
click at [175, 146] on span at bounding box center [170, 143] width 12 height 17
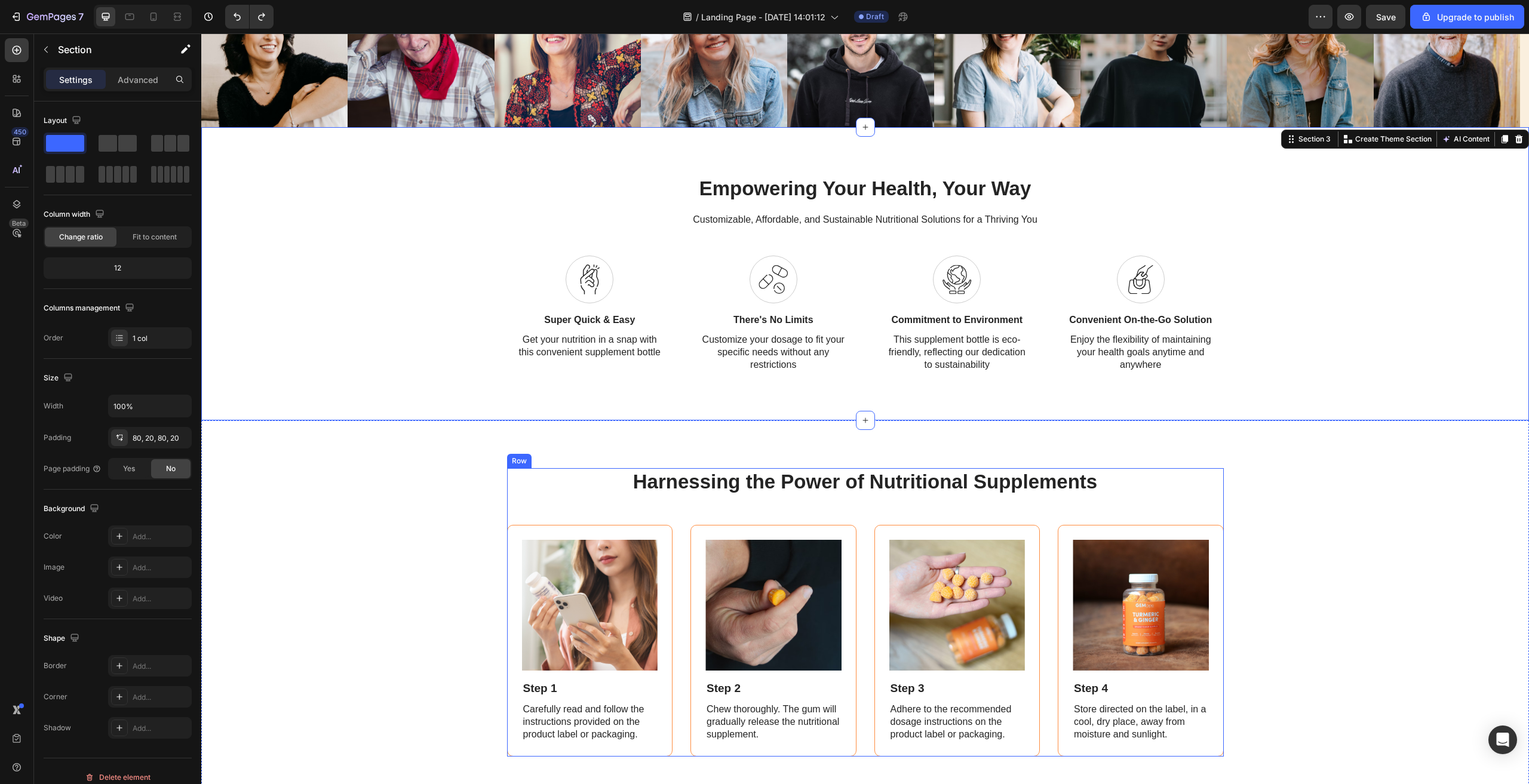
scroll to position [836, 0]
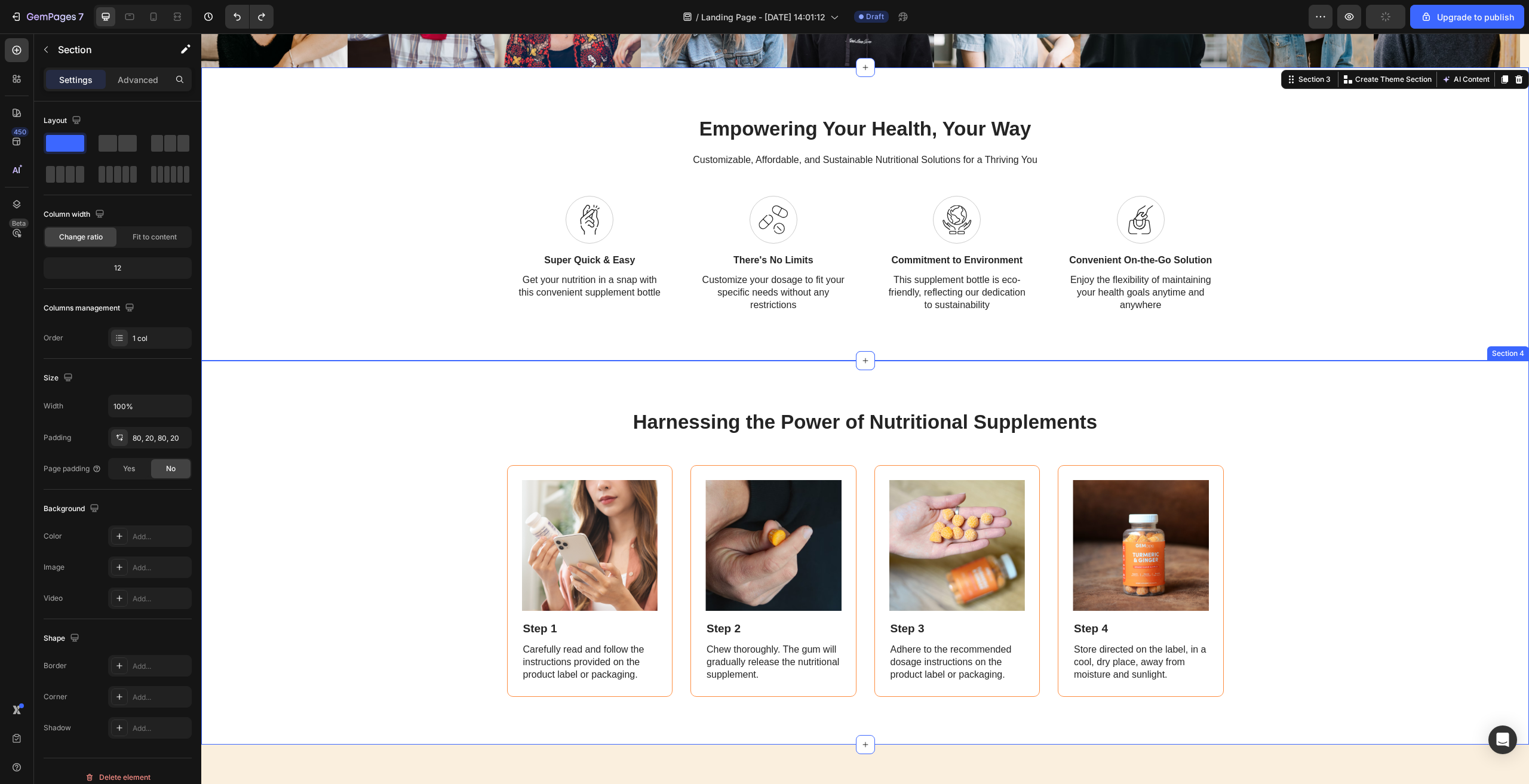
click at [360, 495] on div "Harnessing the Power of Nutritional Supplements Heading Image Step 1 Text Block…" at bounding box center [865, 554] width 1304 height 289
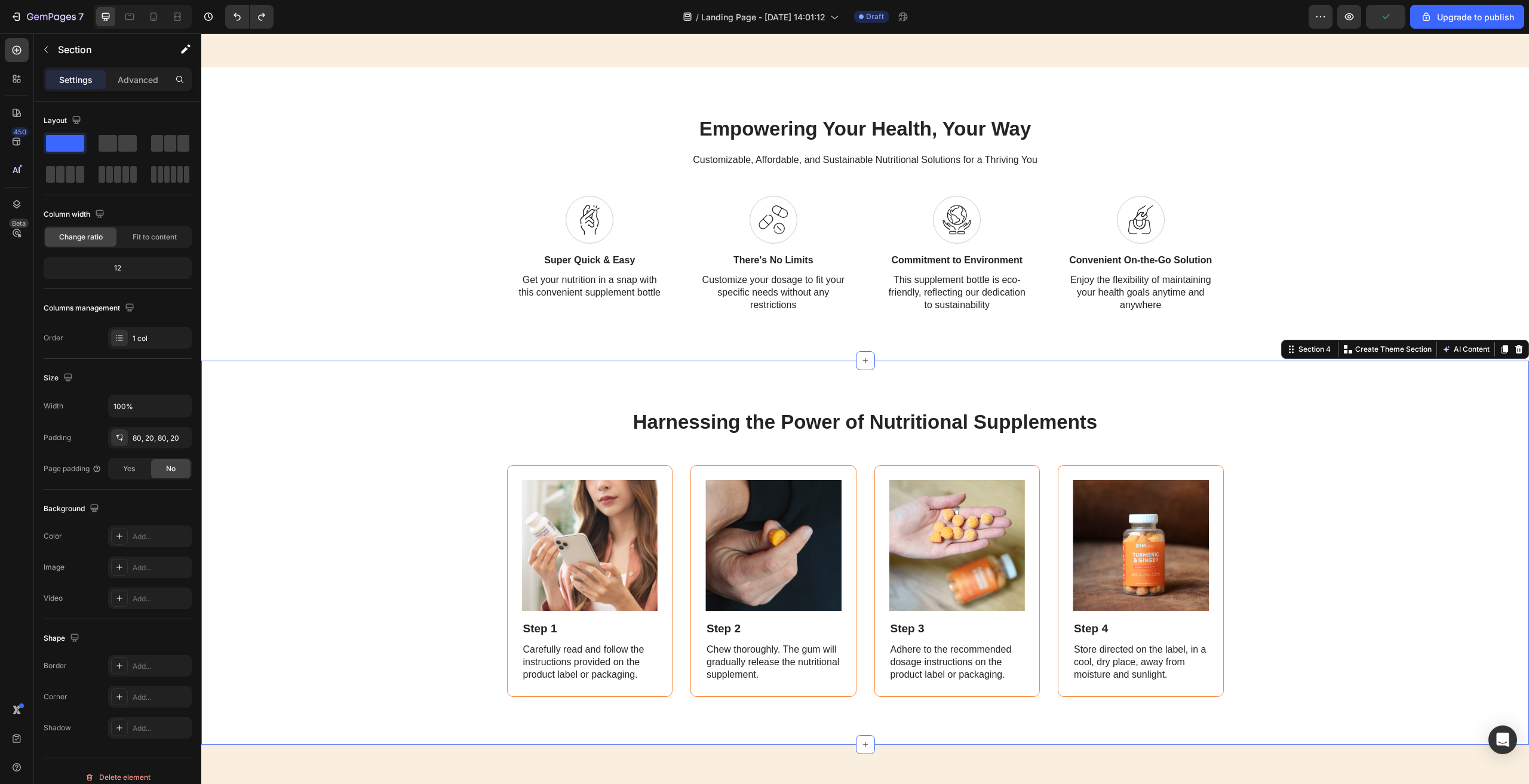
scroll to position [1015, 0]
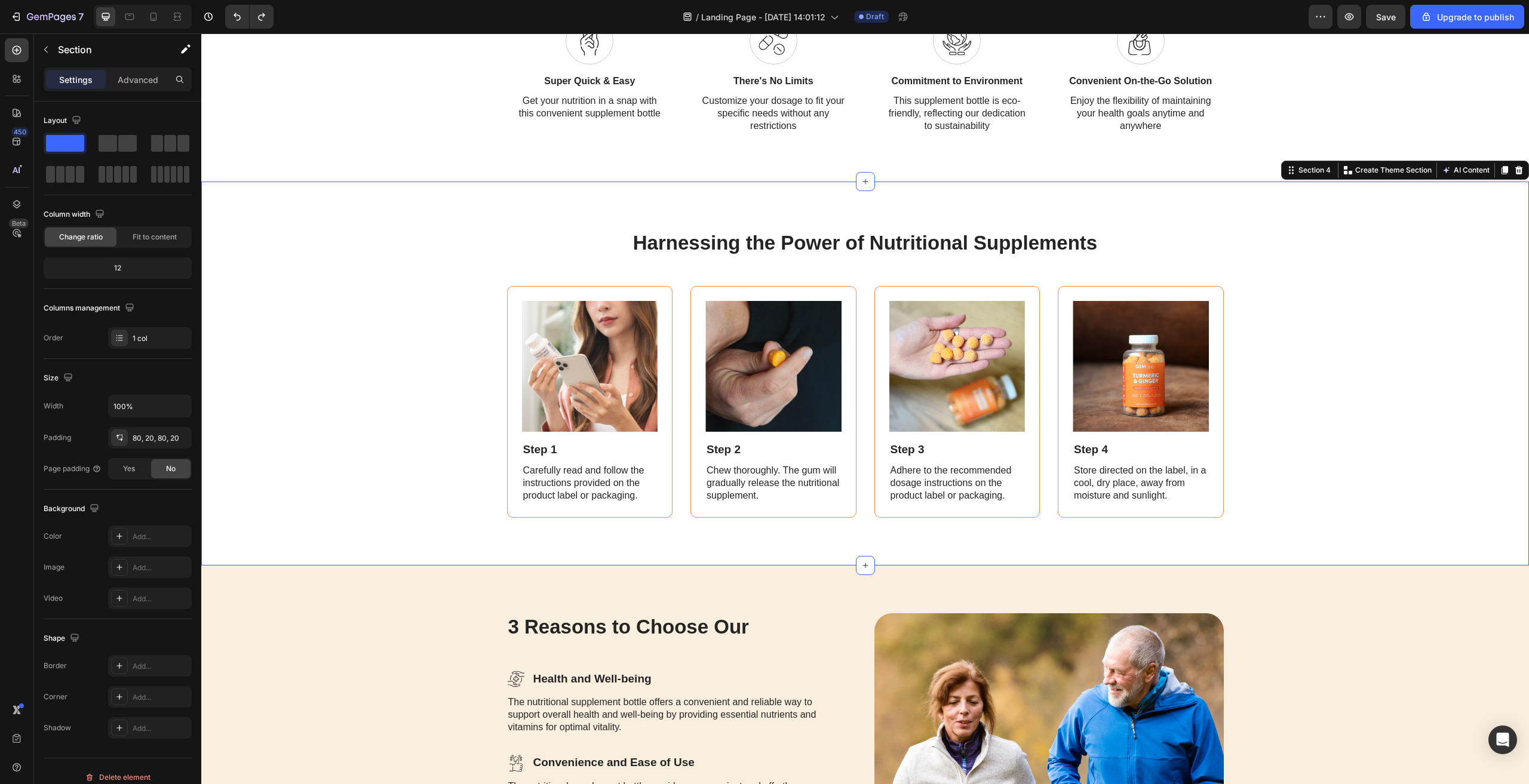
click at [1366, 405] on div "Harnessing the Power of Nutritional Supplements Heading Image Step 1 Text Block…" at bounding box center [865, 374] width 1304 height 289
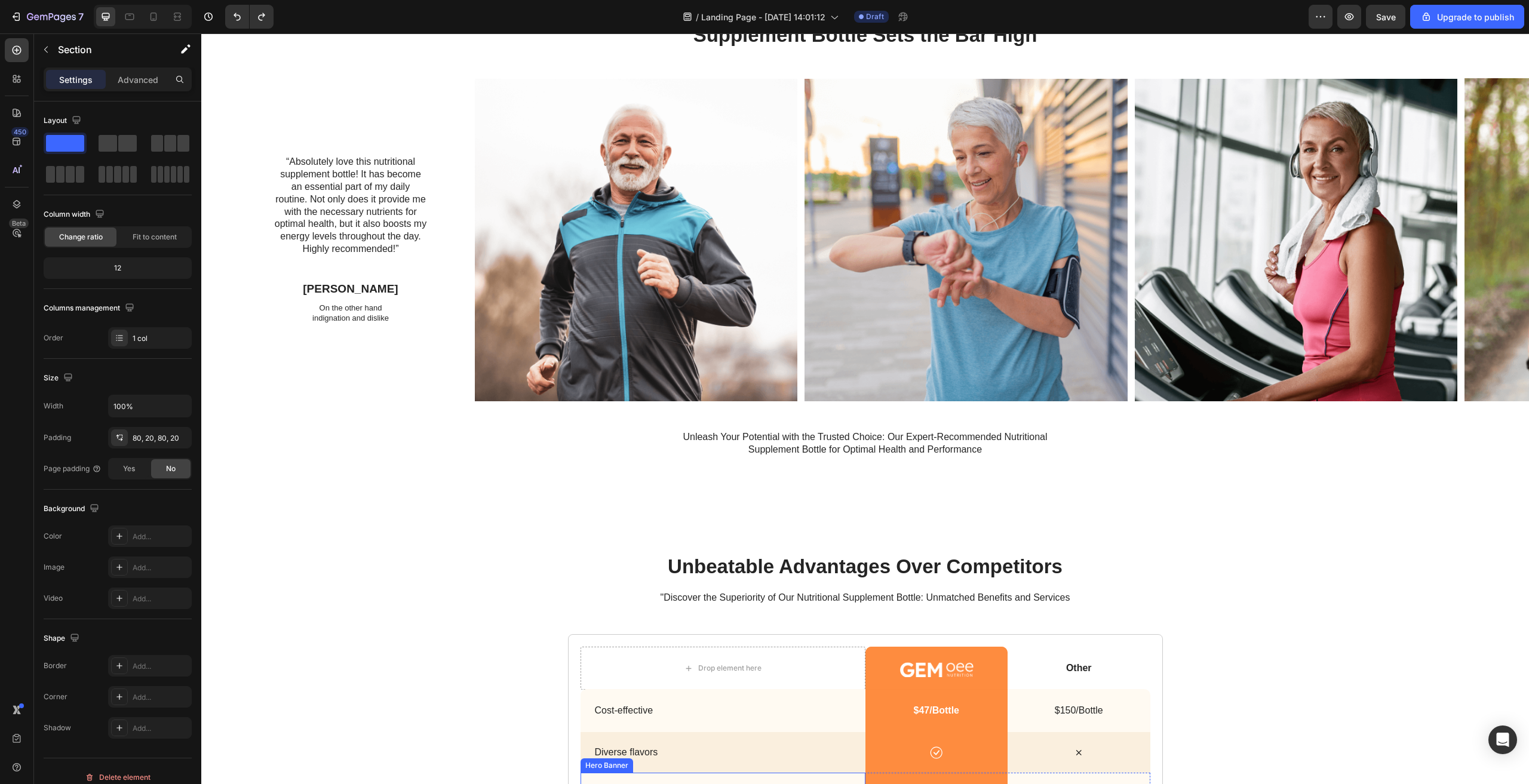
scroll to position [2330, 0]
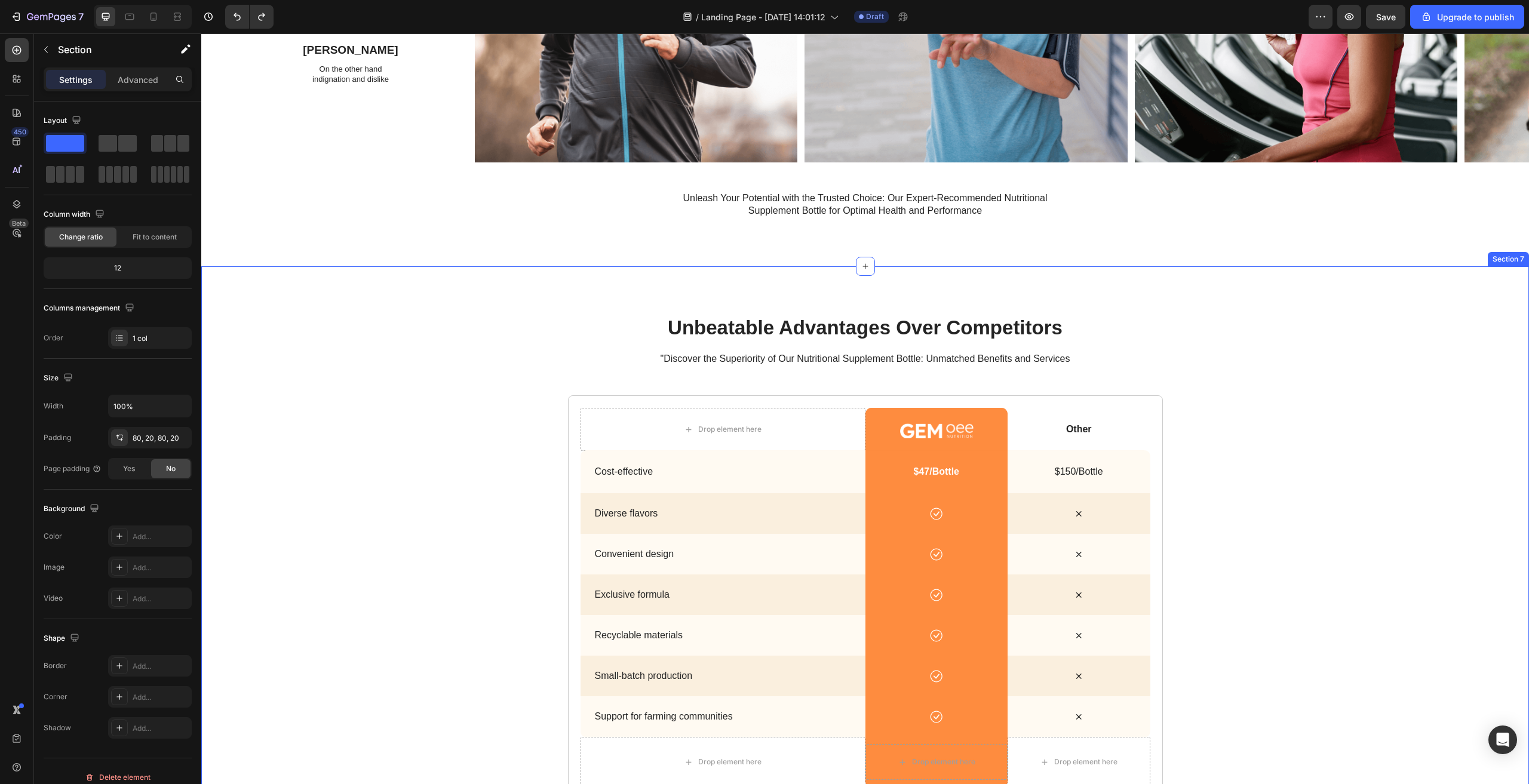
click at [1352, 526] on div "unbeatable advantages over competitors Heading "Discover the Superiority of Our…" at bounding box center [865, 557] width 1304 height 486
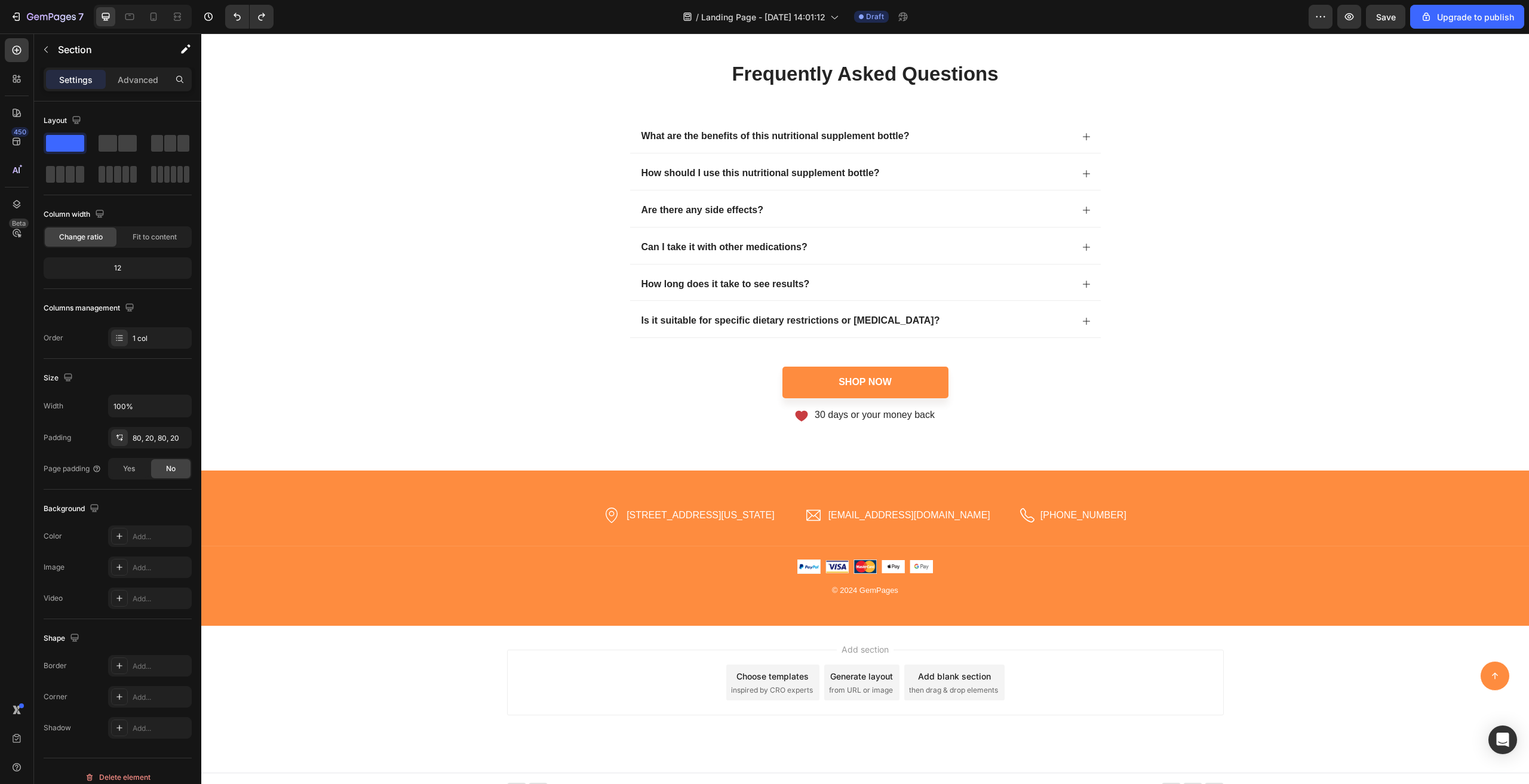
scroll to position [5473, 0]
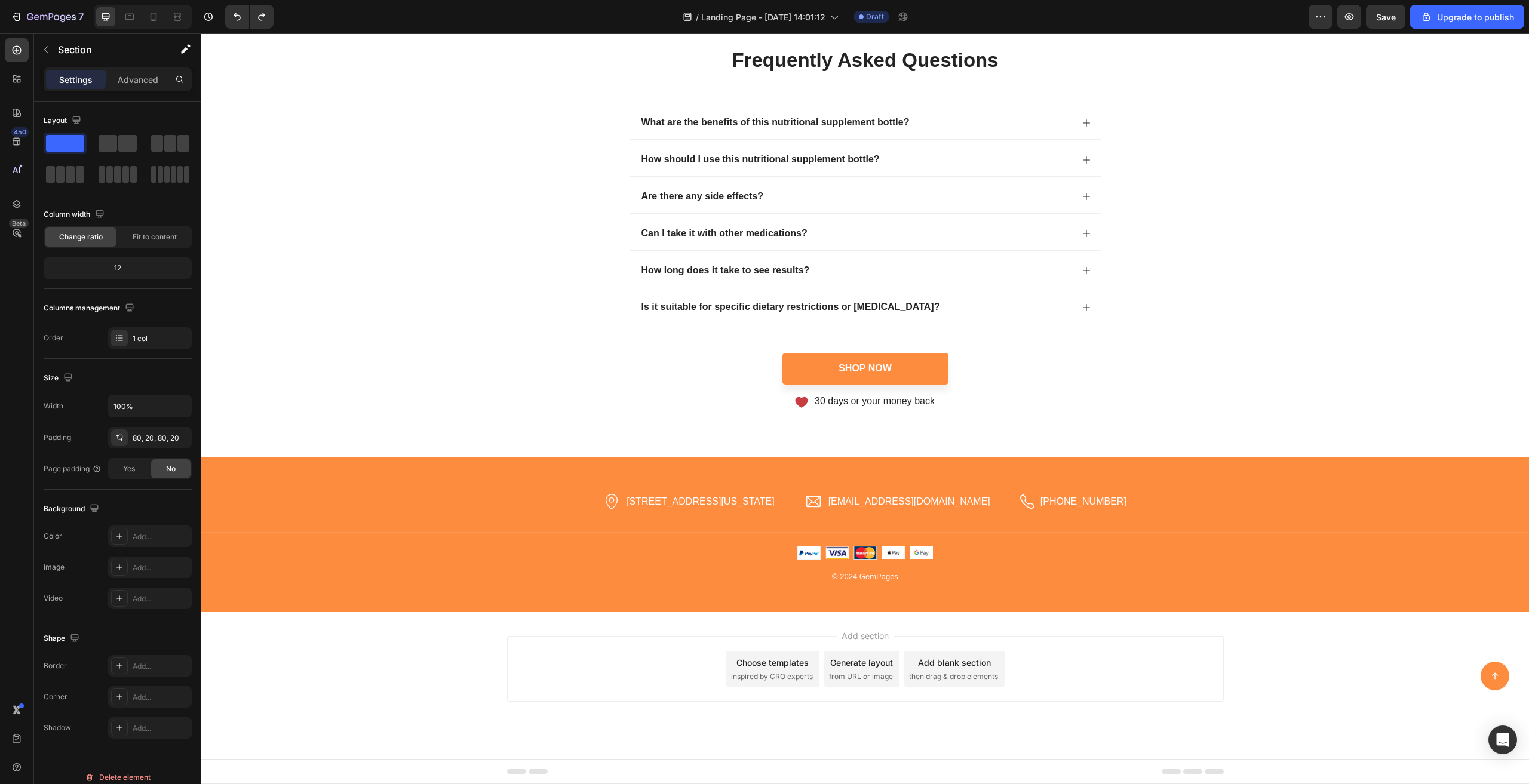
click at [782, 659] on div "Choose templates" at bounding box center [773, 663] width 72 height 13
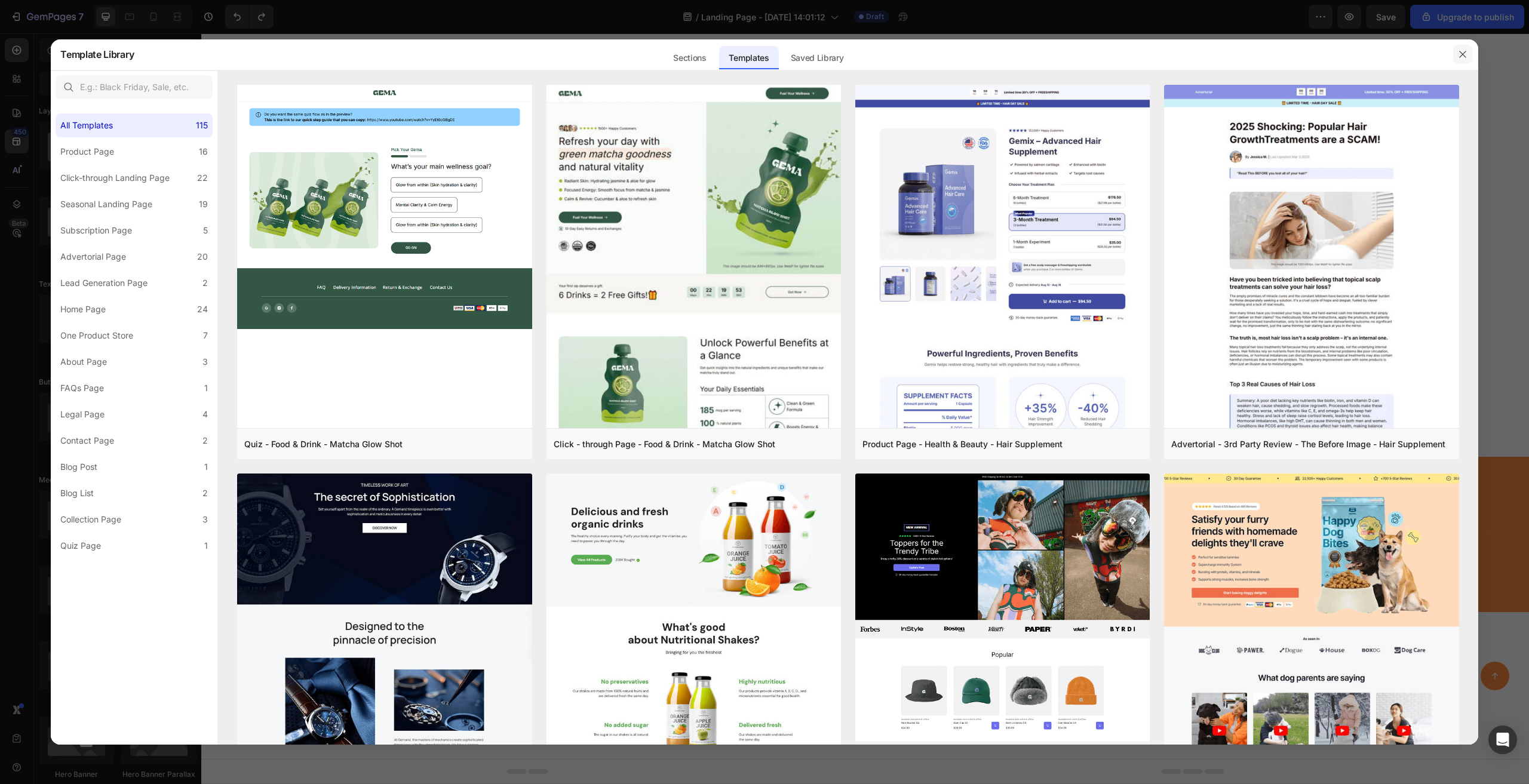
click at [1464, 53] on icon "button" at bounding box center [1463, 54] width 10 height 10
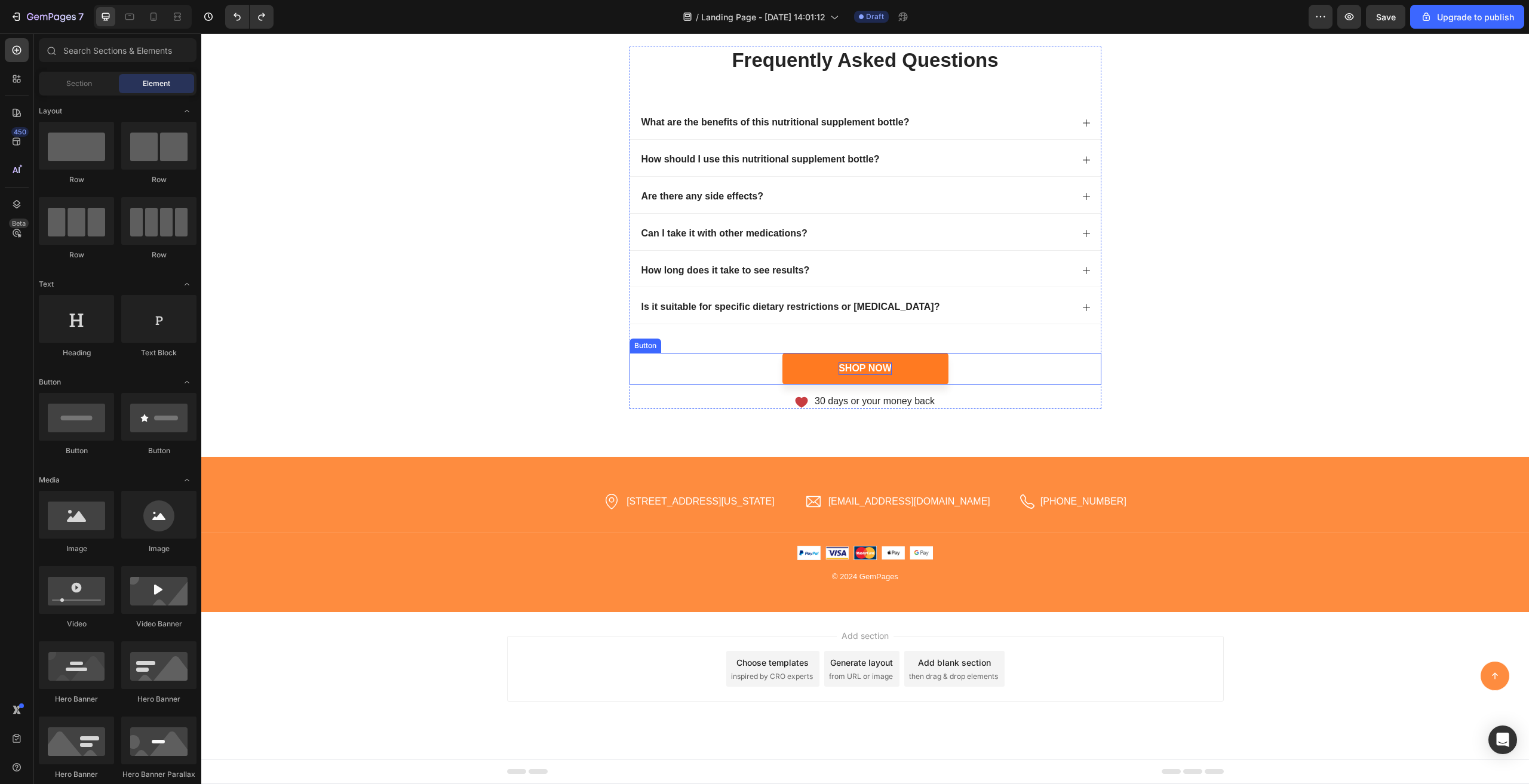
click at [881, 371] on div "Shop Now" at bounding box center [865, 369] width 54 height 13
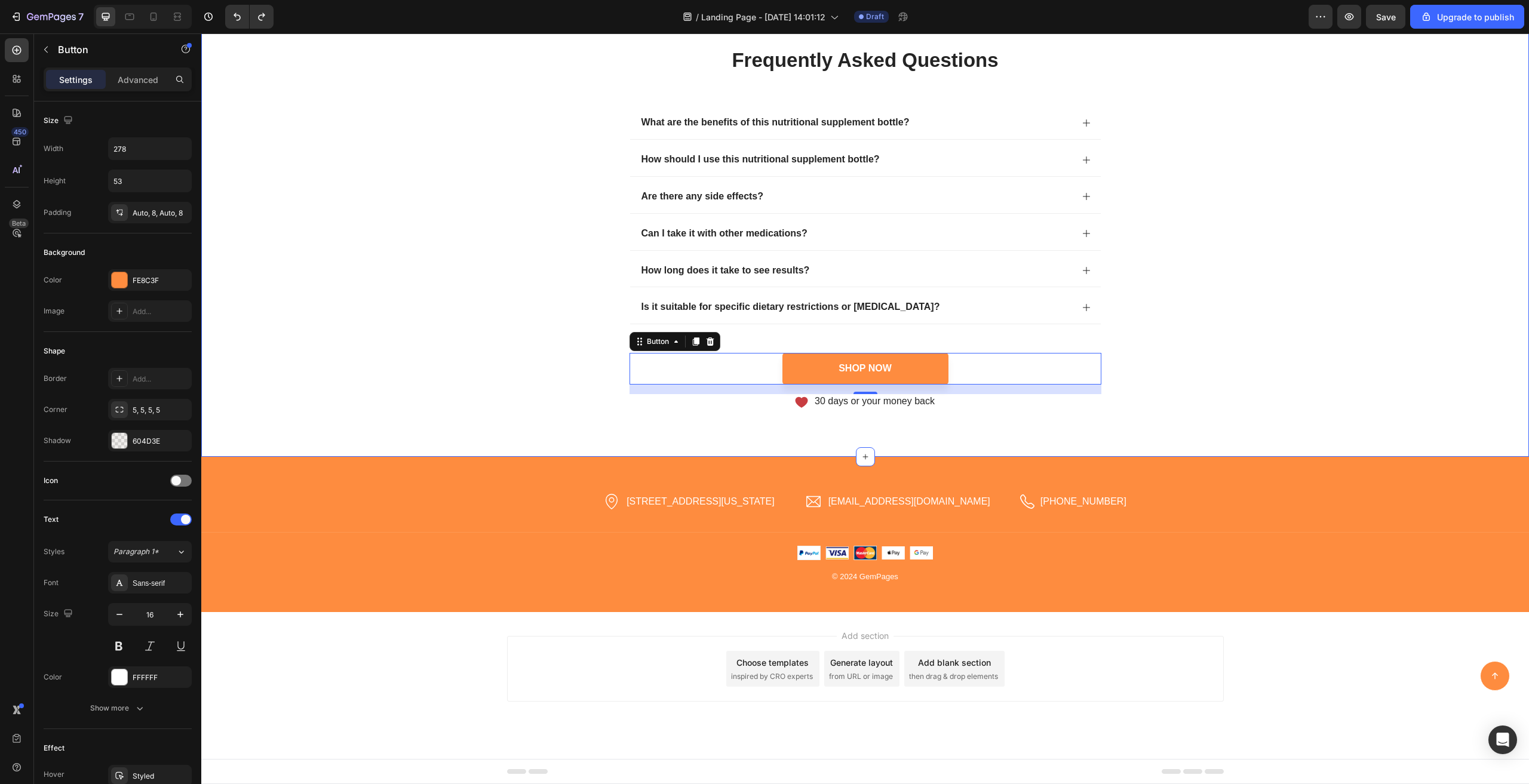
click at [454, 338] on div "frequently asked questions Heading What are the benefits of this nutritional su…" at bounding box center [865, 228] width 1304 height 363
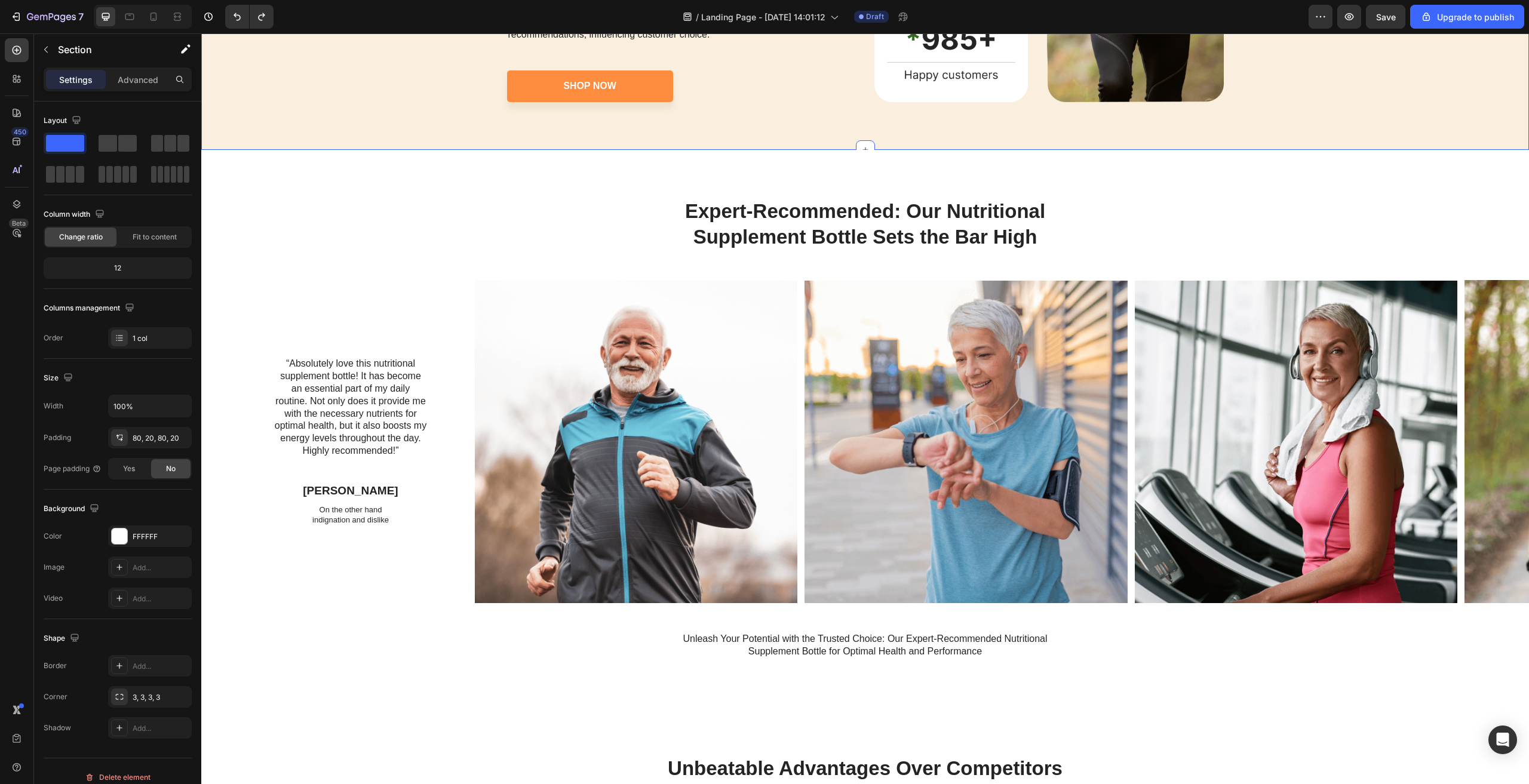
scroll to position [1709, 0]
